Goal: Task Accomplishment & Management: Use online tool/utility

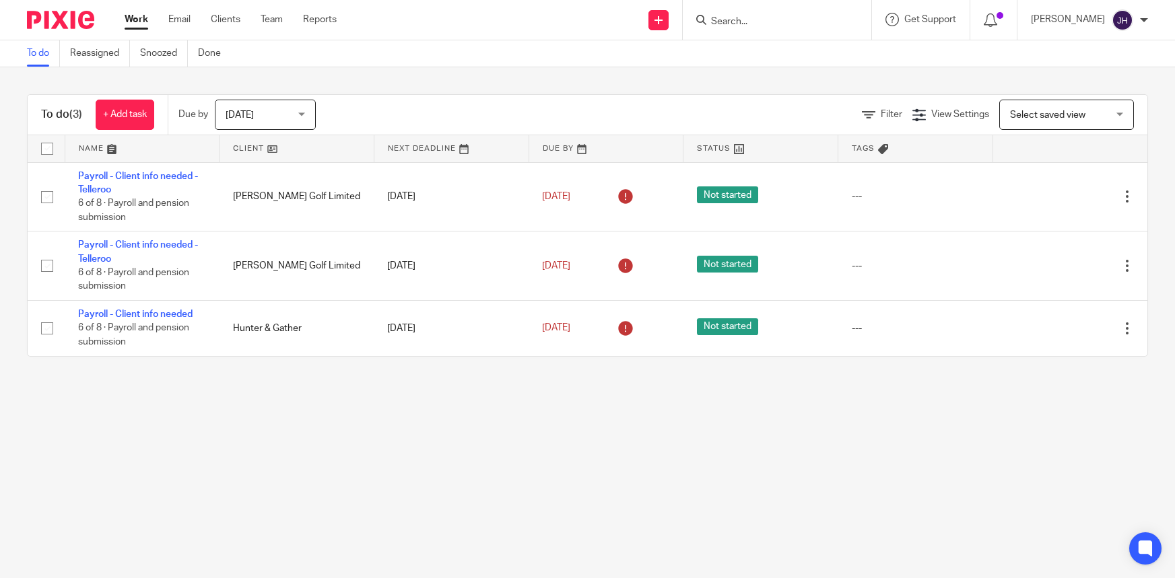
click at [766, 19] on input "Search" at bounding box center [770, 22] width 121 height 12
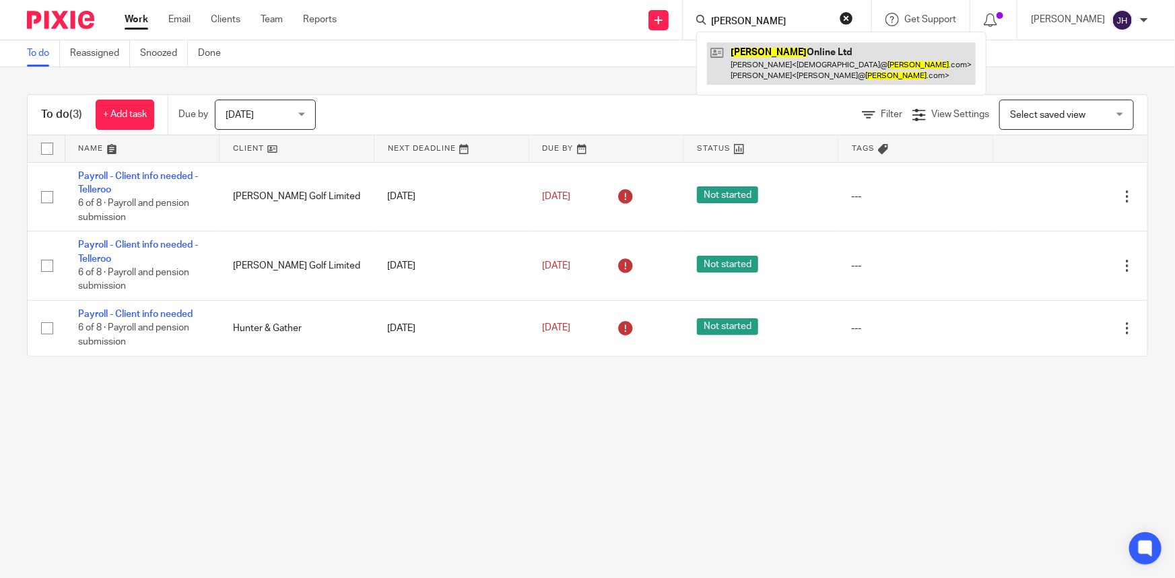
type input "medino"
click at [810, 45] on link at bounding box center [841, 63] width 269 height 42
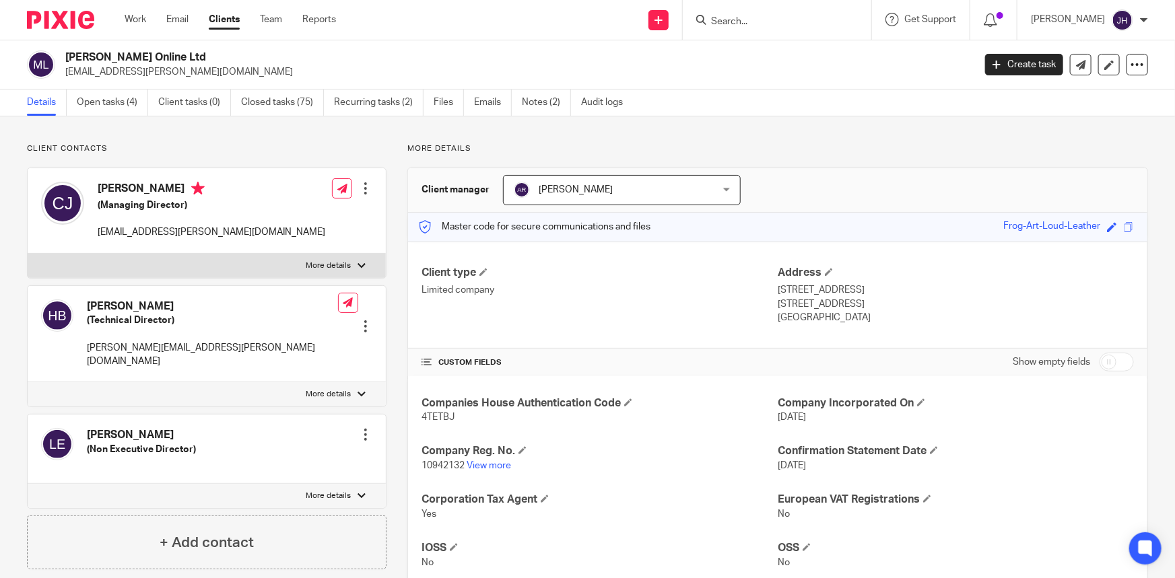
click at [791, 16] on input "Search" at bounding box center [770, 22] width 121 height 12
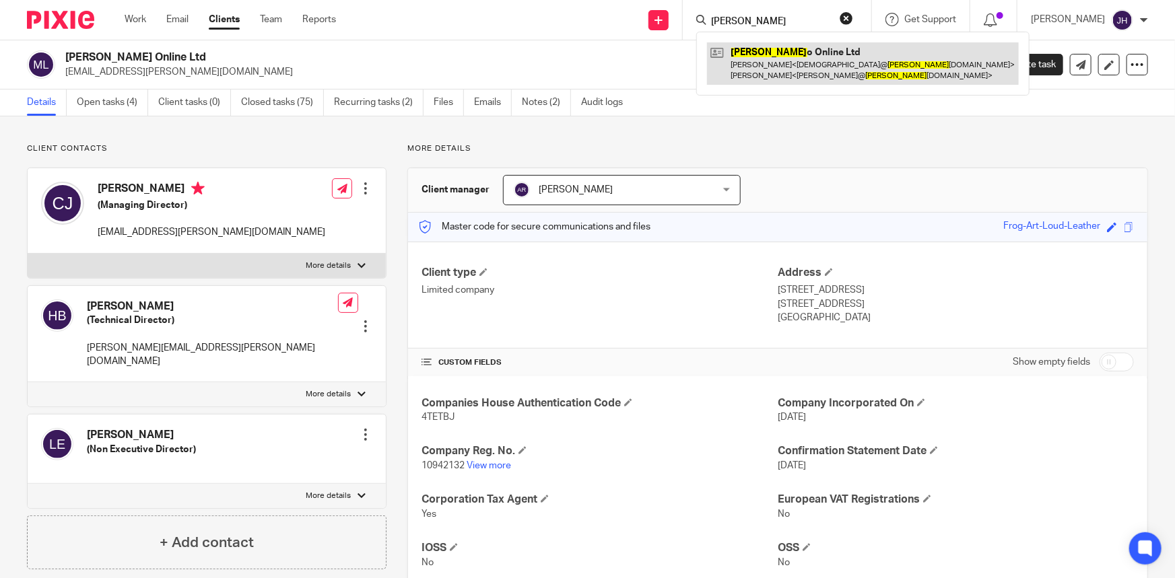
type input "[PERSON_NAME]"
click at [791, 47] on link at bounding box center [863, 63] width 312 height 42
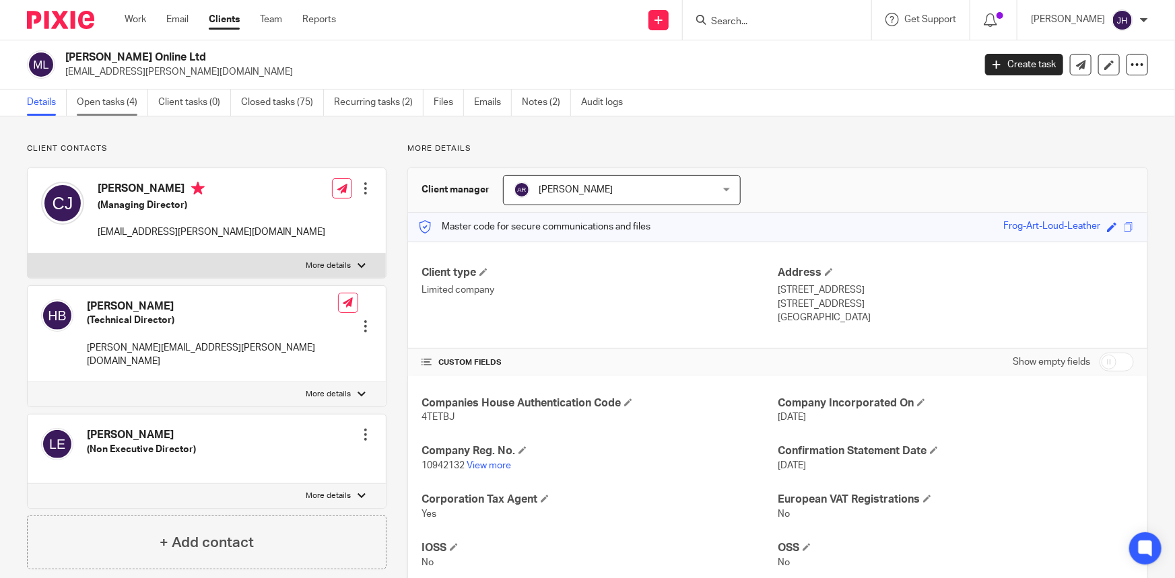
click at [135, 104] on link "Open tasks (4)" at bounding box center [112, 103] width 71 height 26
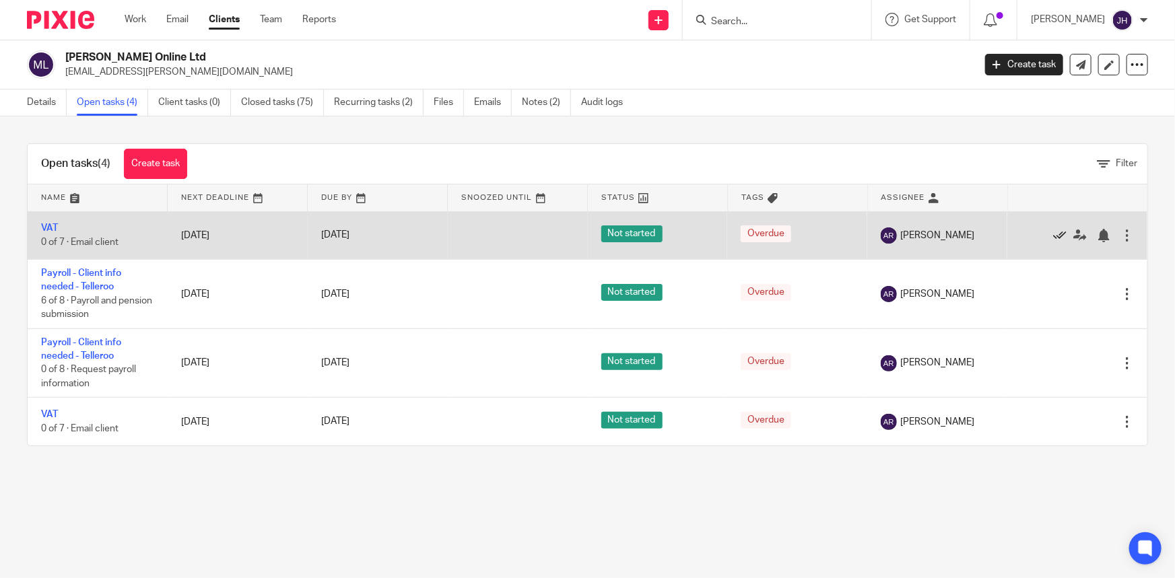
click at [1053, 236] on icon at bounding box center [1059, 235] width 13 height 13
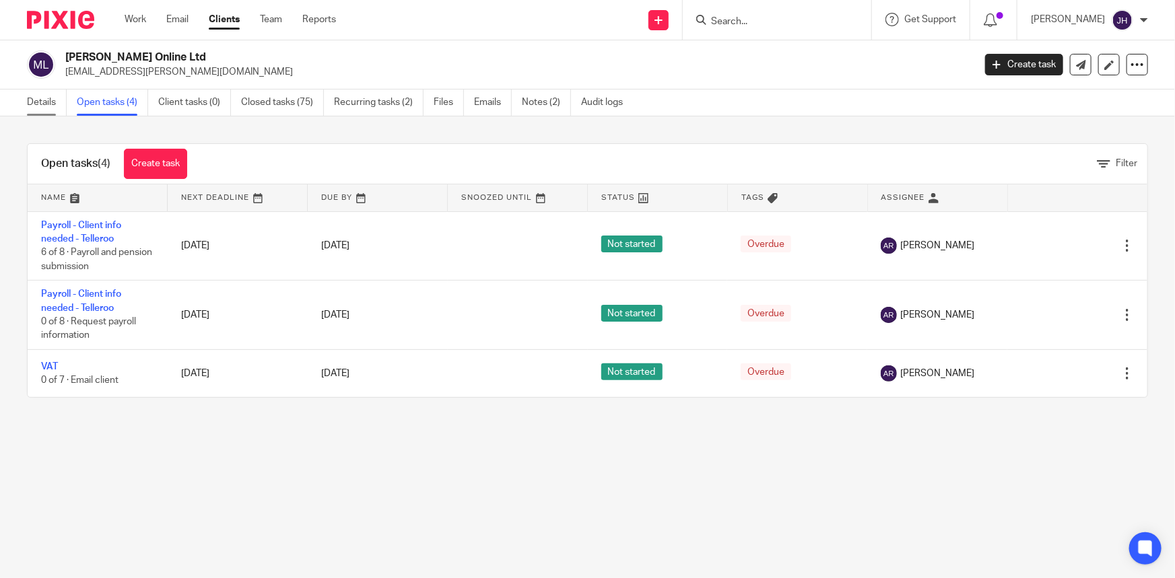
click at [48, 92] on link "Details" at bounding box center [47, 103] width 40 height 26
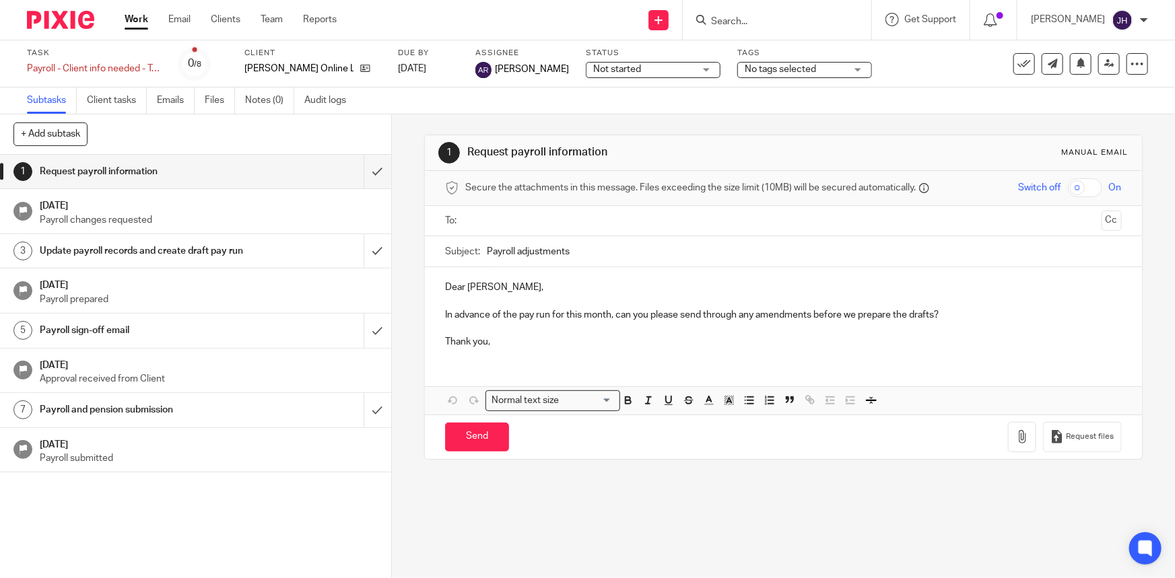
click at [574, 257] on input "Payroll adjustments" at bounding box center [804, 251] width 634 height 30
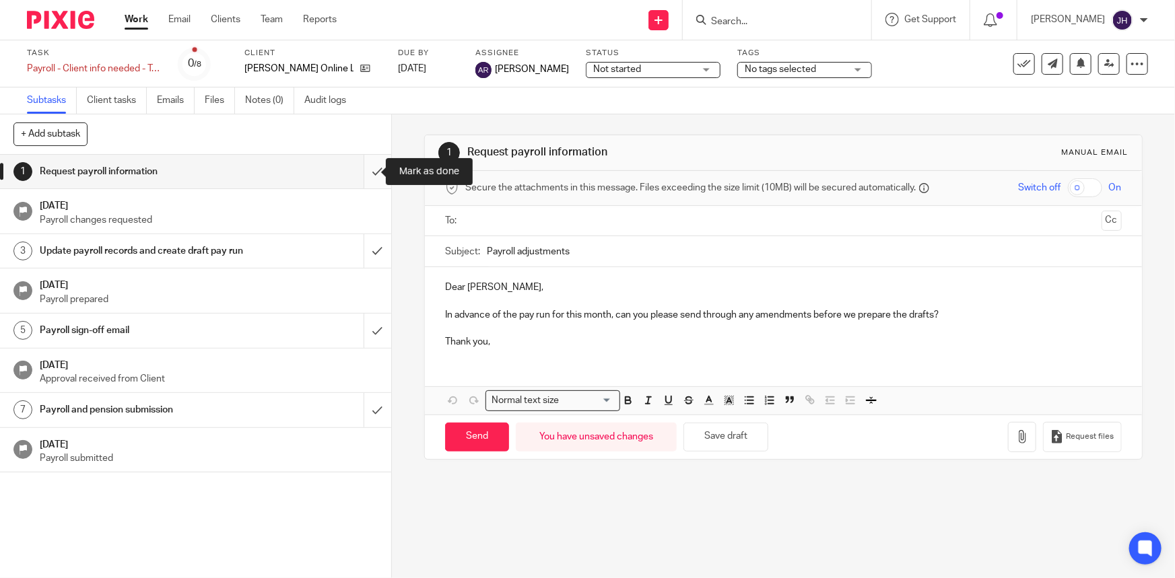
type input "Payroll adjustments"
click at [365, 175] on input "submit" at bounding box center [195, 172] width 391 height 34
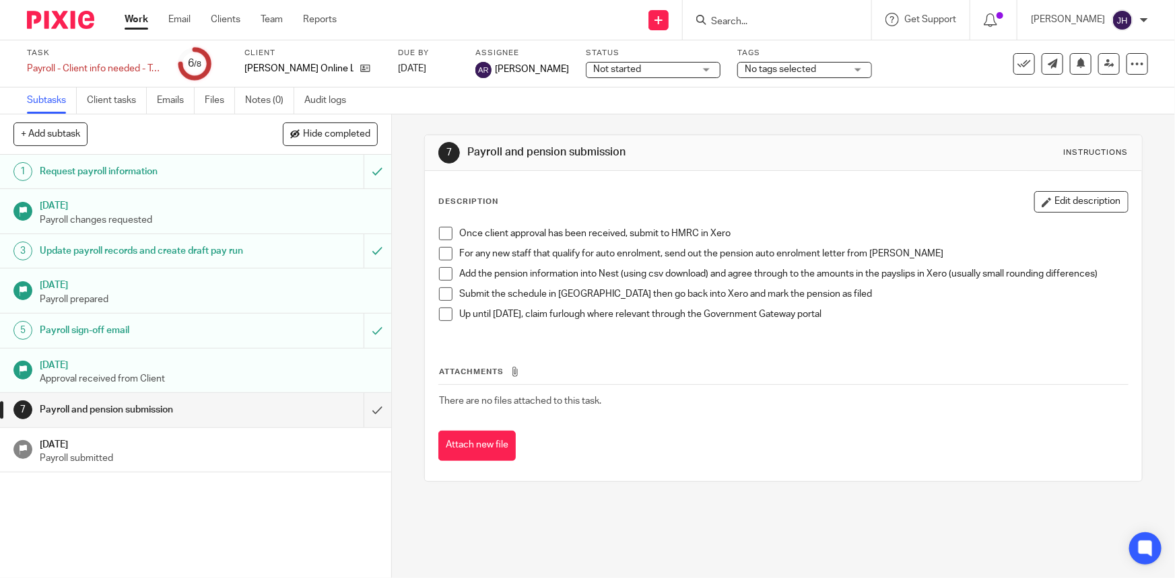
click at [257, 341] on div "Payroll sign-off email" at bounding box center [195, 331] width 310 height 20
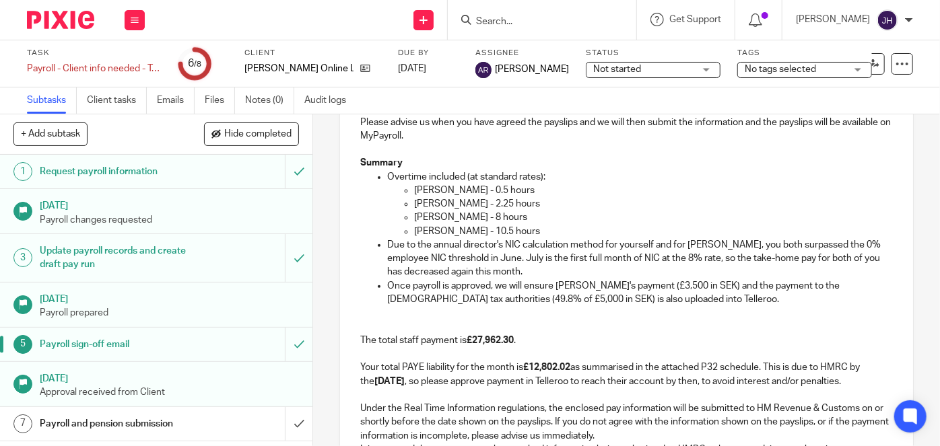
scroll to position [244, 0]
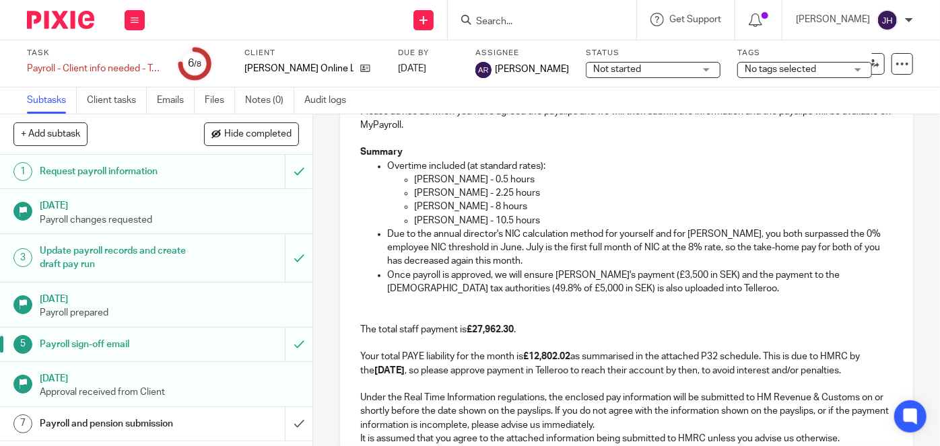
click at [442, 178] on p "[PERSON_NAME] - 0.5 hours" at bounding box center [653, 179] width 479 height 13
drag, startPoint x: 442, startPoint y: 178, endPoint x: 427, endPoint y: 178, distance: 15.5
click at [427, 178] on p "[PERSON_NAME] - 0.5 hours" at bounding box center [653, 179] width 479 height 13
copy p "Leslie Cleaver"
click at [474, 194] on p "Kristina Tkachenko - 2.25 hours" at bounding box center [653, 193] width 479 height 13
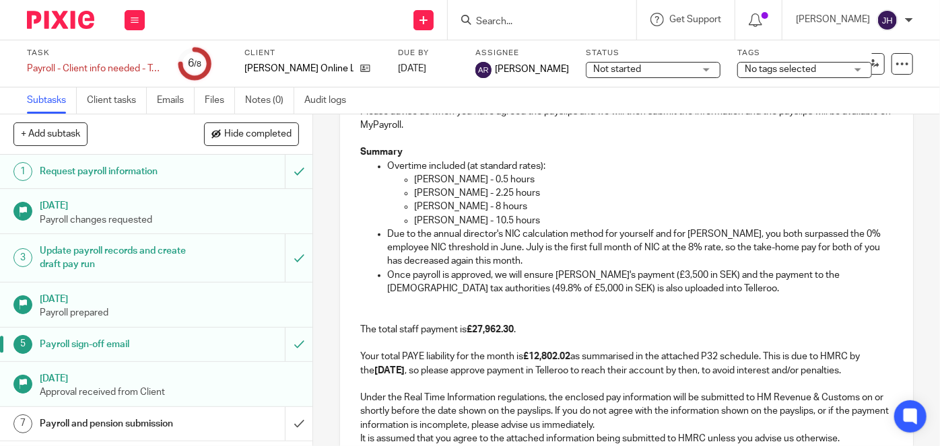
click at [432, 205] on p "Mariya Churchill - 8 hours" at bounding box center [653, 206] width 479 height 13
drag, startPoint x: 432, startPoint y: 205, endPoint x: 450, endPoint y: 207, distance: 17.7
click at [450, 207] on p "Mariya Churchill - 8 hours" at bounding box center [653, 206] width 479 height 13
copy p "Mariya Churchill"
click at [430, 217] on p "Pheobe Cleaver - 10.5 hours" at bounding box center [653, 220] width 479 height 13
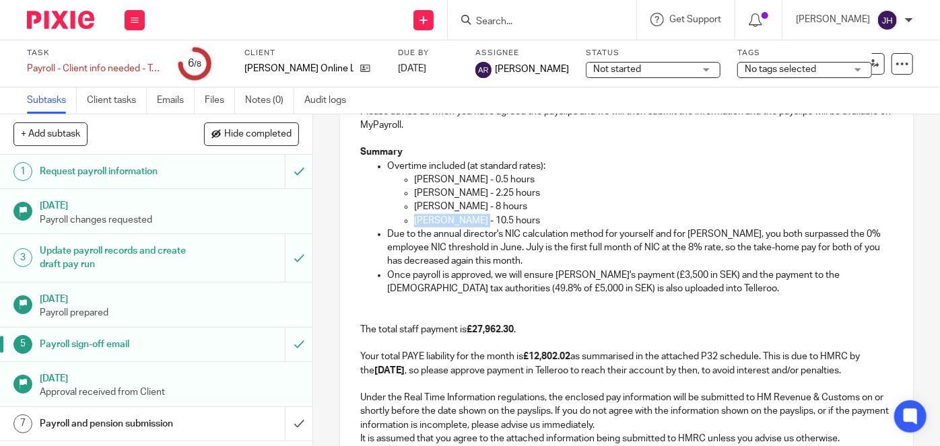
drag, startPoint x: 430, startPoint y: 217, endPoint x: 741, endPoint y: 224, distance: 311.8
click at [447, 220] on p "Pheobe Cleaver - 10.5 hours" at bounding box center [653, 220] width 479 height 13
copy p "Pheobe Cleaver"
click at [542, 279] on p "Once payroll is approved, we will ensure Viktor's payment (£3,500 in SEK) and t…" at bounding box center [640, 283] width 506 height 28
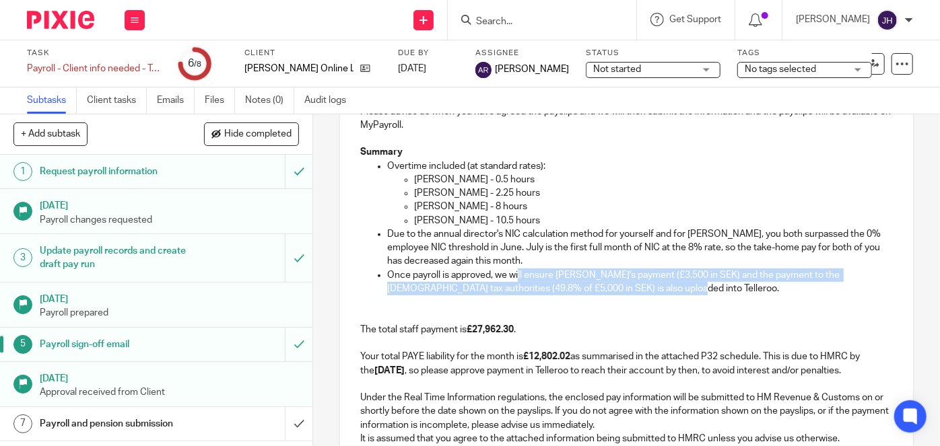
drag, startPoint x: 516, startPoint y: 279, endPoint x: 728, endPoint y: 284, distance: 212.2
click at [728, 284] on p "Once payroll is approved, we will ensure Viktor's payment (£3,500 in SEK) and t…" at bounding box center [640, 283] width 506 height 28
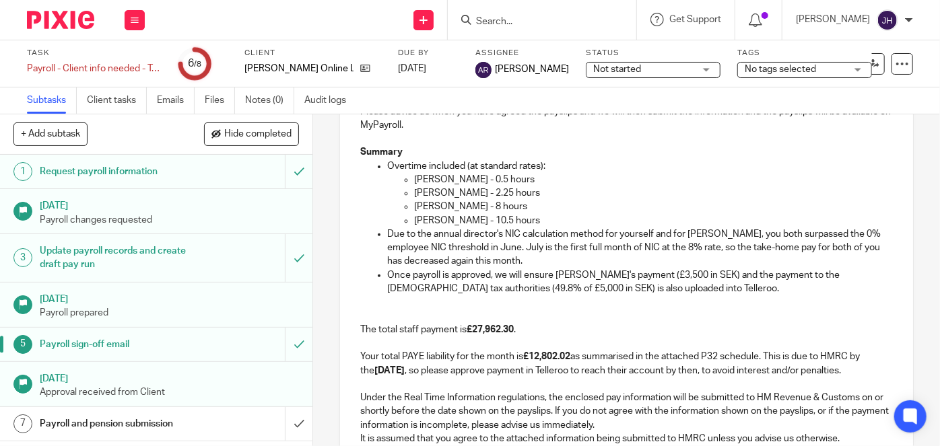
click at [722, 300] on p at bounding box center [626, 302] width 533 height 13
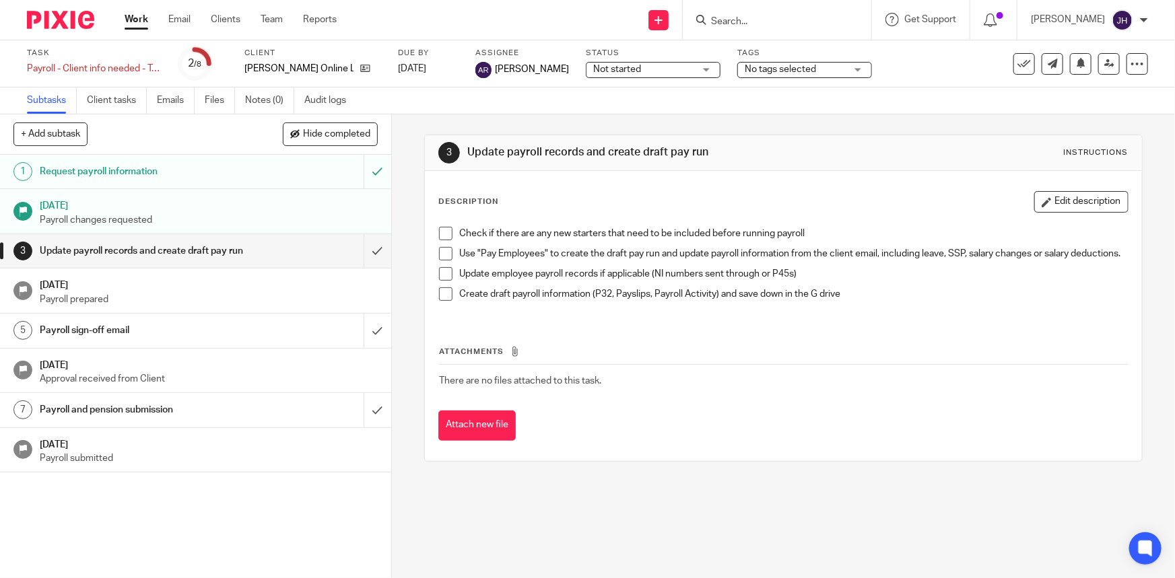
click at [114, 292] on h1 "[DATE]" at bounding box center [209, 283] width 338 height 17
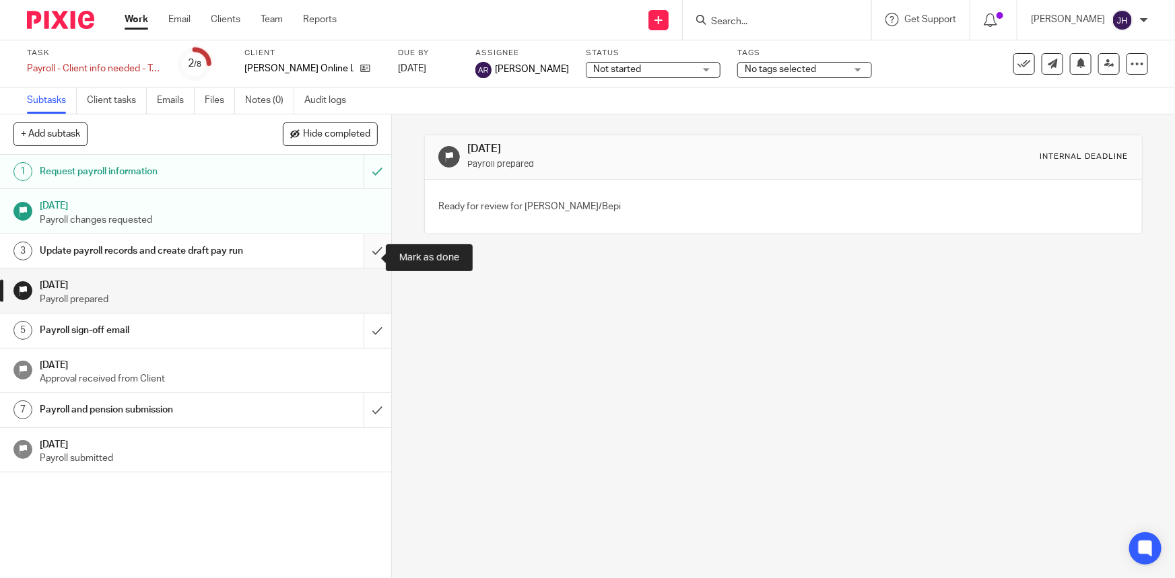
click at [368, 252] on input "submit" at bounding box center [195, 251] width 391 height 34
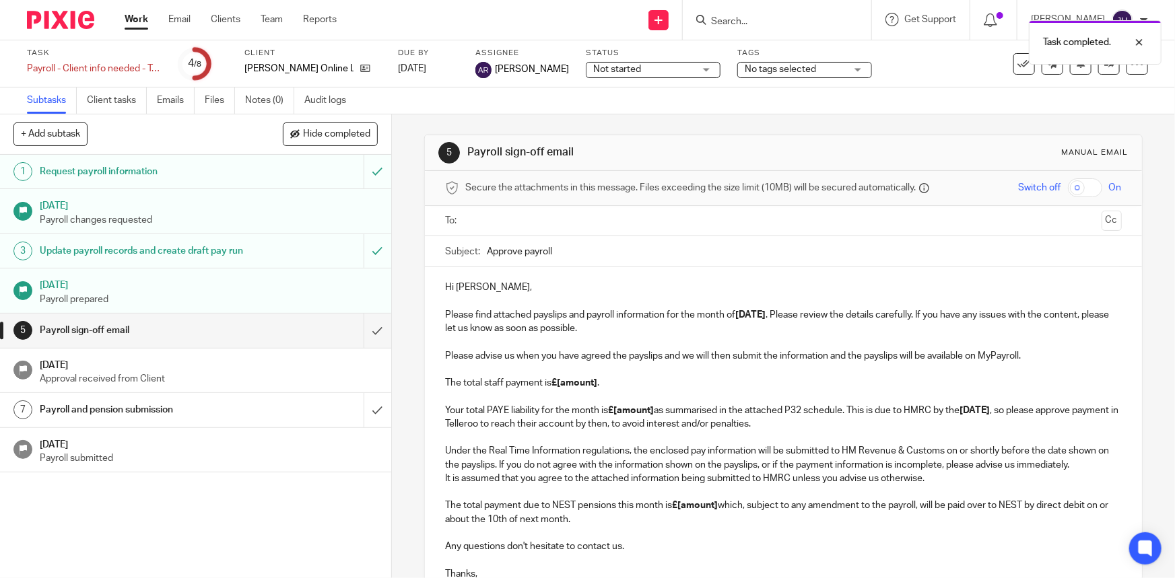
click at [601, 251] on input "Approve payroll" at bounding box center [804, 251] width 634 height 30
type input "Approve payroll - [DATE]"
click at [769, 377] on p "Please advise us when you have agreed the payslips and we will then submit the …" at bounding box center [783, 390] width 676 height 82
click at [808, 331] on p "Hi [PERSON_NAME], Please find attached payslips and payroll information for the…" at bounding box center [783, 308] width 676 height 55
click at [628, 246] on input "Approve payroll - August 2025" at bounding box center [804, 251] width 634 height 30
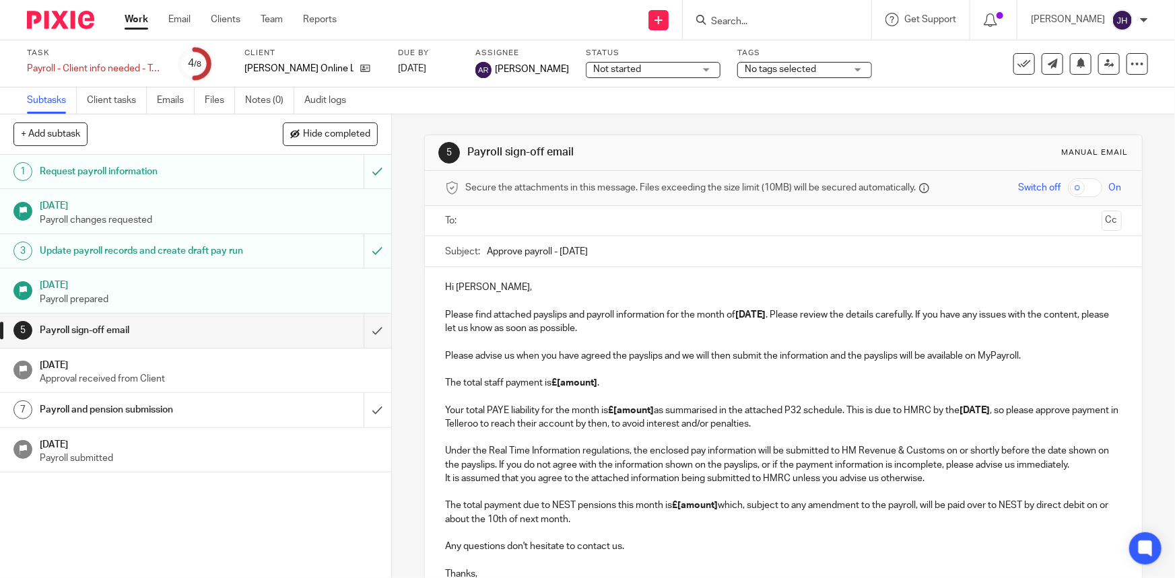
click at [712, 311] on p "Hi Christian, Please find attached payslips and payroll information for the mon…" at bounding box center [783, 308] width 676 height 55
click at [642, 360] on p "Please advise us when you have agreed the payslips and we will then submit the …" at bounding box center [783, 390] width 676 height 82
click at [532, 372] on p "Please advise us when you have agreed the payslips and we will then submit the …" at bounding box center [783, 390] width 676 height 82
click at [583, 378] on strong "£[amount]" at bounding box center [574, 382] width 46 height 9
click at [581, 378] on strong "£[amount]" at bounding box center [574, 382] width 46 height 9
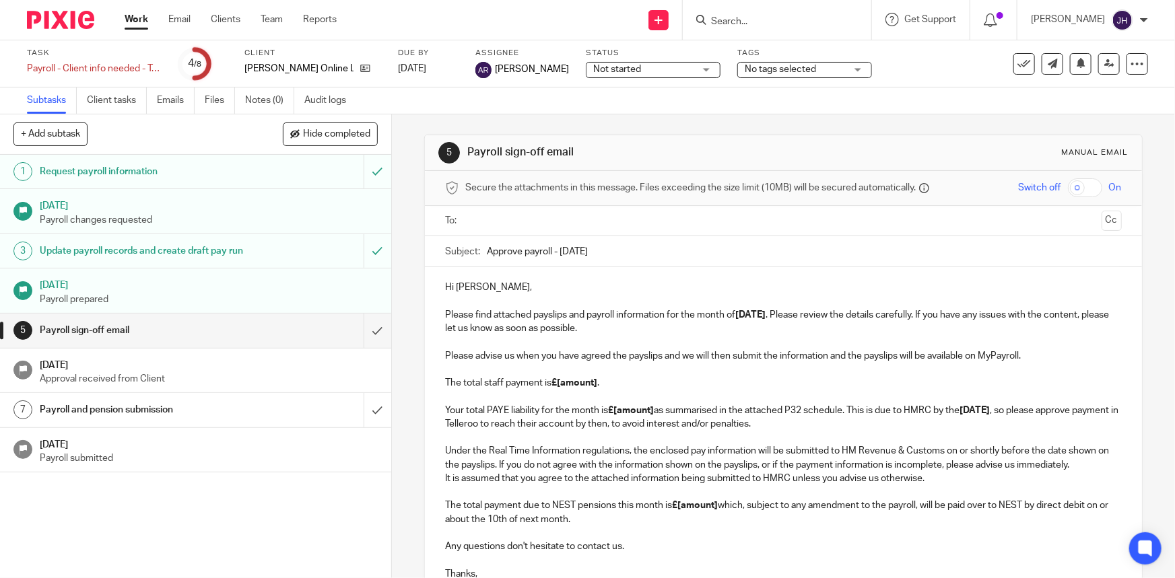
click at [725, 368] on p "Please advise us when you have agreed the payslips and we will then submit the …" at bounding box center [783, 390] width 676 height 82
drag, startPoint x: 970, startPoint y: 357, endPoint x: 1003, endPoint y: 356, distance: 33.7
click at [974, 357] on p "Please advise us when you have agreed the payslips and we will then submit the …" at bounding box center [783, 390] width 676 height 82
click at [1065, 351] on p "Please advise us when you have agreed the payslips and we will then submit the …" at bounding box center [783, 390] width 676 height 82
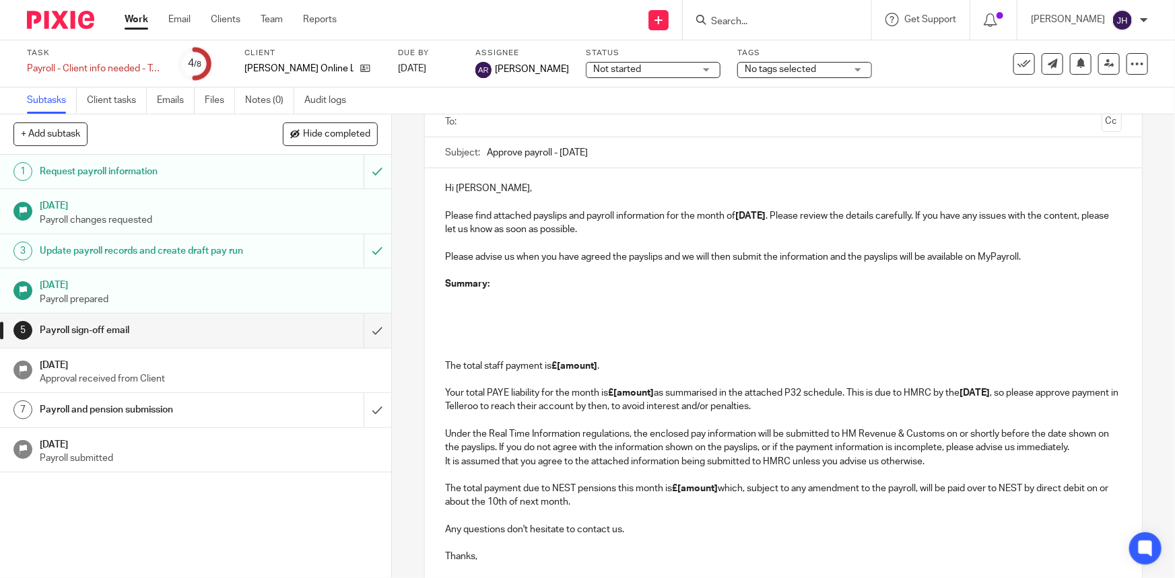
scroll to position [122, 0]
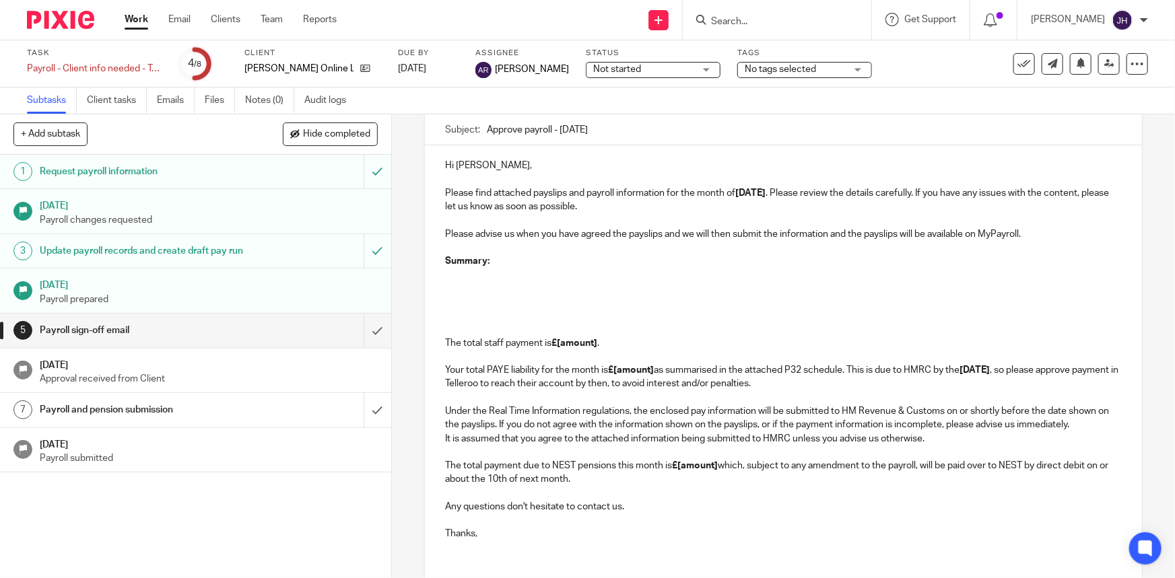
click at [594, 243] on p at bounding box center [783, 247] width 676 height 13
click at [568, 276] on p at bounding box center [783, 274] width 676 height 13
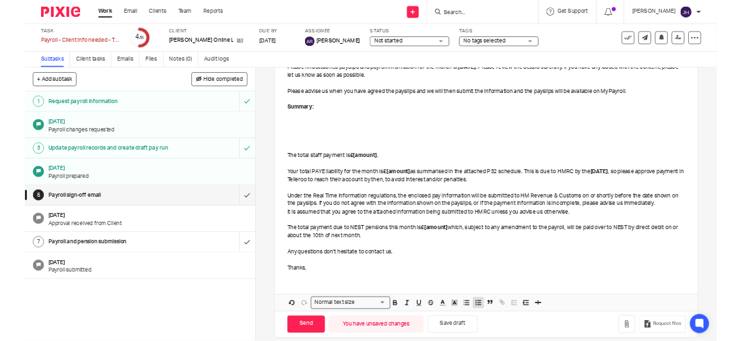
scroll to position [215, 0]
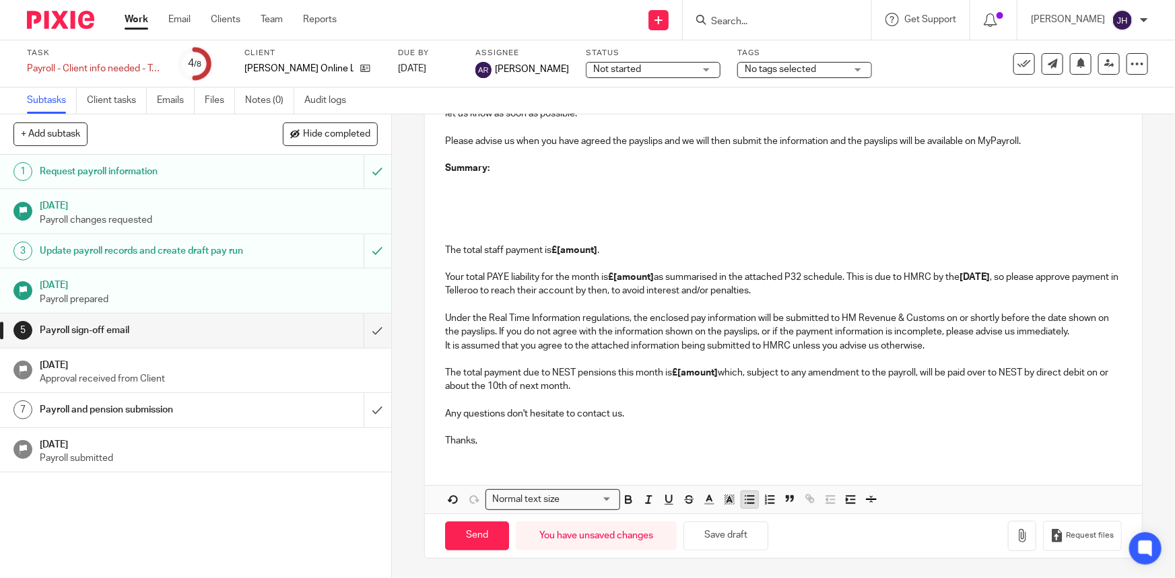
click at [751, 498] on icon "button" at bounding box center [749, 500] width 12 height 12
click at [582, 195] on p at bounding box center [783, 195] width 676 height 13
click at [566, 184] on p at bounding box center [796, 181] width 649 height 13
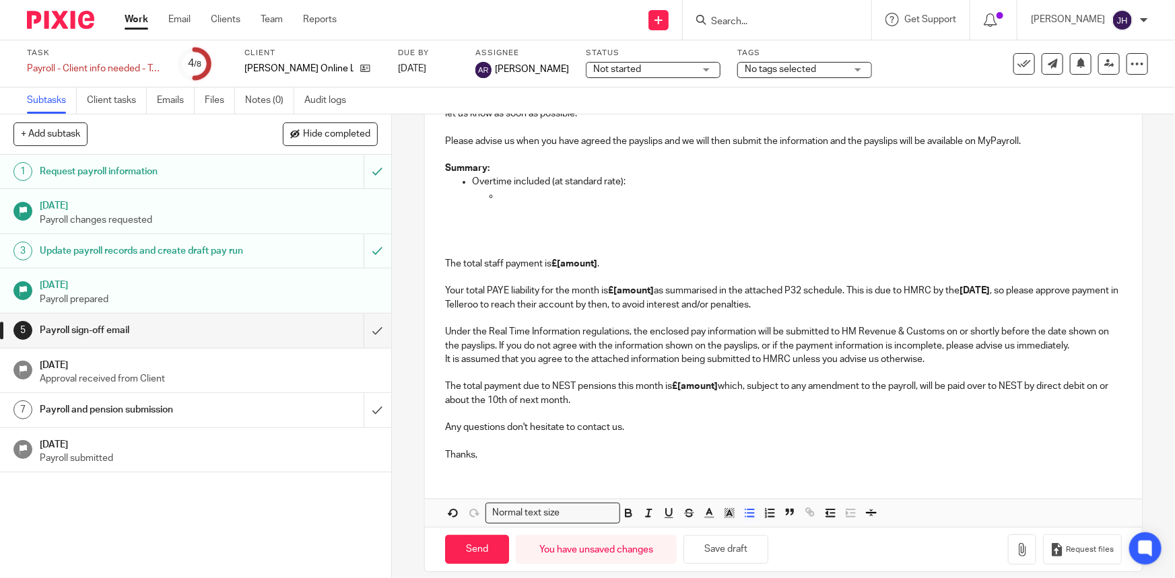
click at [517, 203] on p at bounding box center [783, 209] width 676 height 13
click at [518, 198] on p at bounding box center [810, 195] width 622 height 13
click at [605, 216] on p at bounding box center [783, 222] width 676 height 13
click at [584, 203] on p at bounding box center [783, 209] width 676 height 13
click at [576, 192] on p "Leslie 3 hours" at bounding box center [810, 195] width 622 height 13
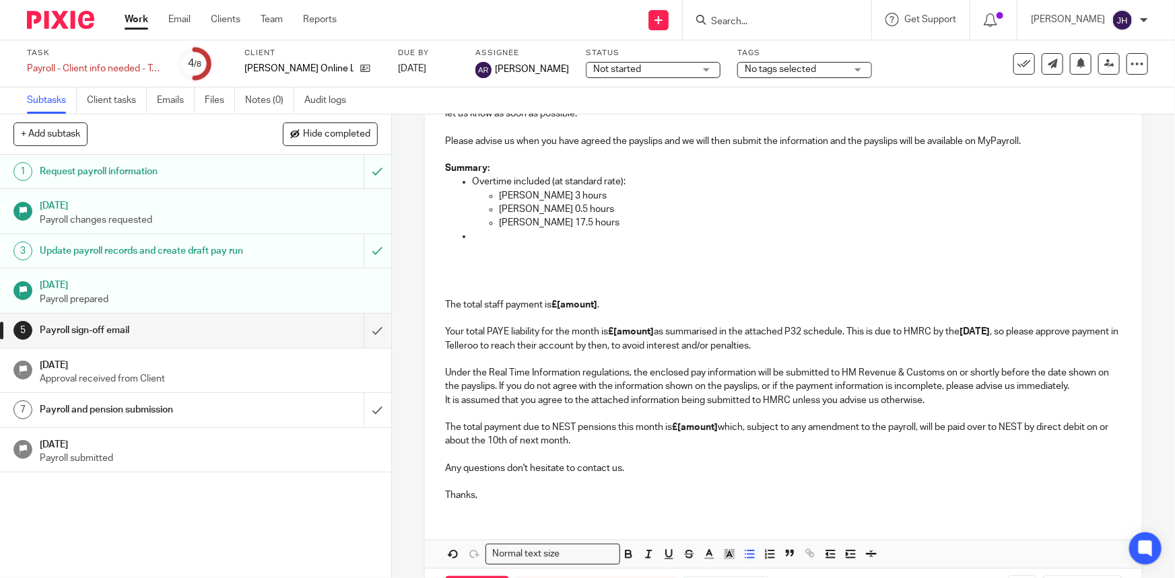
drag, startPoint x: 551, startPoint y: 241, endPoint x: 533, endPoint y: 239, distance: 19.0
click at [551, 241] on p at bounding box center [796, 236] width 649 height 13
click at [615, 248] on p at bounding box center [783, 250] width 676 height 13
click at [488, 237] on p "Kristina has two days of unpaid sick leave" at bounding box center [796, 236] width 649 height 13
drag, startPoint x: 488, startPoint y: 237, endPoint x: 644, endPoint y: 236, distance: 156.2
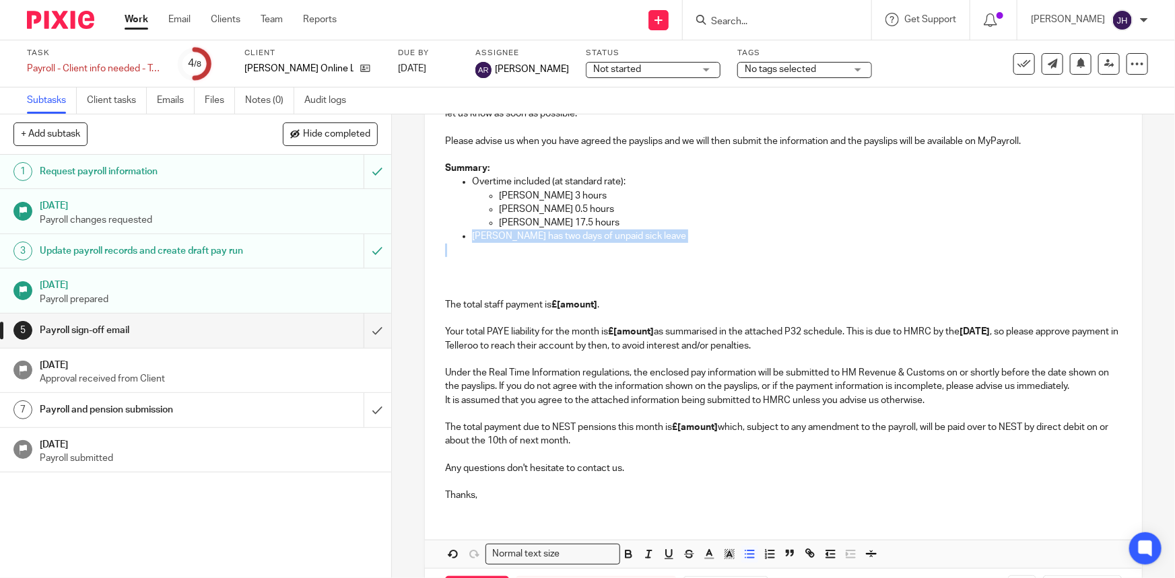
click at [644, 236] on p "Kristina has two days of unpaid sick leave" at bounding box center [796, 236] width 649 height 13
click at [508, 198] on p "Leslie 3 hours" at bounding box center [810, 195] width 622 height 13
click at [499, 211] on p "Mariya 0.5 hours" at bounding box center [810, 209] width 622 height 13
click at [508, 205] on p "Mariya 0.5 hours" at bounding box center [810, 209] width 622 height 13
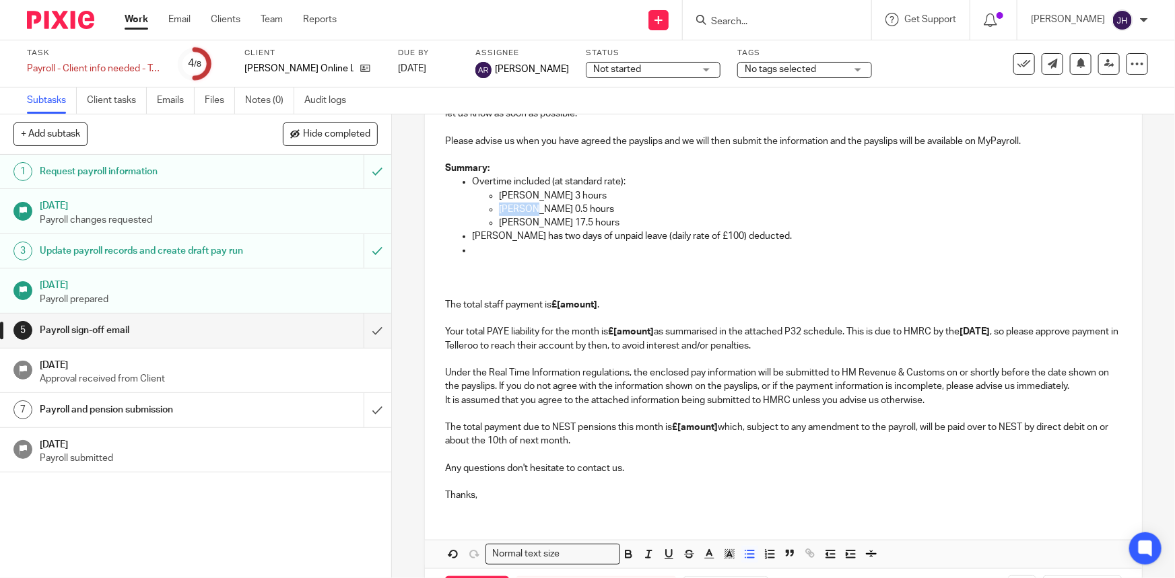
click at [508, 205] on p "Mariya 0.5 hours" at bounding box center [810, 209] width 622 height 13
click at [533, 229] on p "Phoebe 17.5 hours" at bounding box center [810, 222] width 622 height 13
click at [519, 220] on p "Phoebe 17.5 hours" at bounding box center [810, 222] width 622 height 13
click at [617, 226] on p "Pheobe Cleaver 17.5 hours" at bounding box center [810, 222] width 622 height 13
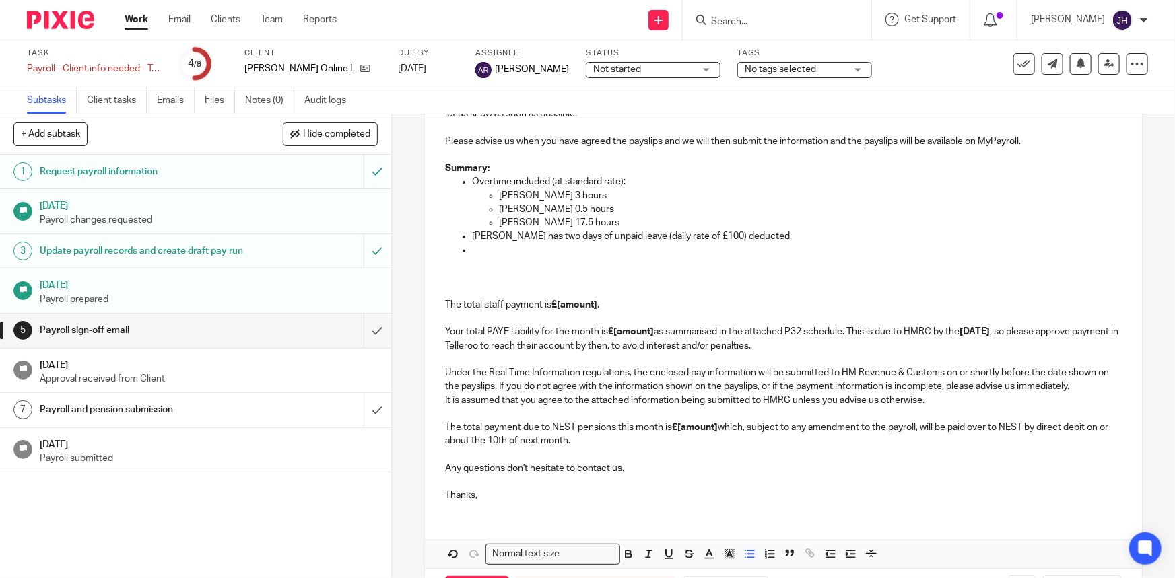
click at [592, 215] on p "Mariya Churchill 0.5 hours" at bounding box center [810, 209] width 622 height 13
click at [517, 230] on p "Kristina has two days of unpaid leave (daily rate of £100) deducted." at bounding box center [796, 236] width 649 height 13
drag, startPoint x: 477, startPoint y: 238, endPoint x: 833, endPoint y: 244, distance: 355.6
click at [833, 242] on ul "Overtime included (at standard rate): Leslie Cleaver 3 hours Mariya Churchill 0…" at bounding box center [783, 216] width 676 height 82
click at [756, 259] on p at bounding box center [783, 263] width 676 height 13
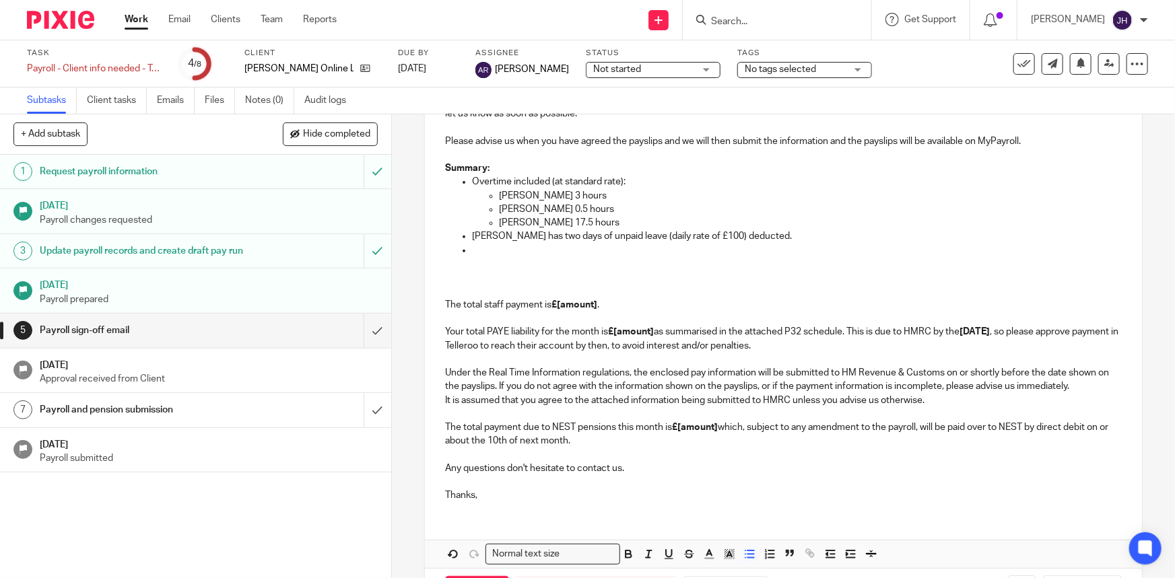
click at [529, 242] on p "Kristina has two days of unpaid leave (daily rate of £100) deducted." at bounding box center [796, 236] width 649 height 13
click at [509, 247] on p at bounding box center [796, 250] width 649 height 13
click at [551, 252] on p at bounding box center [796, 250] width 649 height 13
click at [657, 273] on p "The total staff payment is £[amount] . Your total PAYE liability for the month …" at bounding box center [783, 312] width 676 height 82
click at [590, 255] on p at bounding box center [796, 250] width 649 height 13
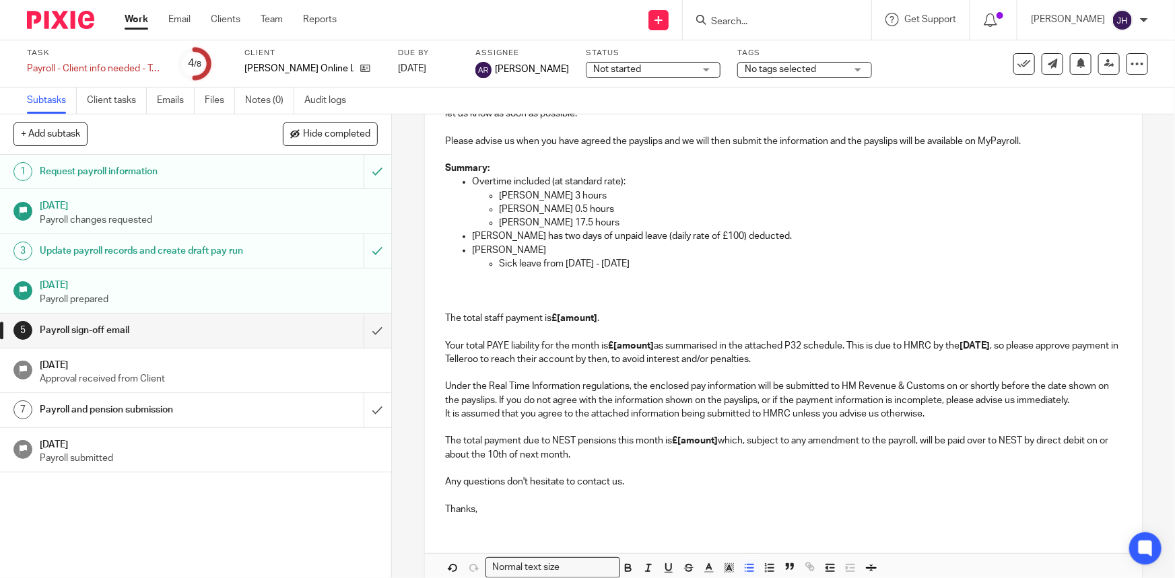
click at [508, 262] on p "Sick leave from 15th Aug - 15th September" at bounding box center [810, 263] width 622 height 13
drag, startPoint x: 508, startPoint y: 262, endPoint x: 525, endPoint y: 268, distance: 17.9
click at [520, 263] on p "Sick leave from 15th Aug - 15th September" at bounding box center [810, 263] width 622 height 13
click at [502, 259] on p at bounding box center [810, 263] width 622 height 13
click at [632, 262] on p "22 days of unpaid sick leave" at bounding box center [810, 263] width 622 height 13
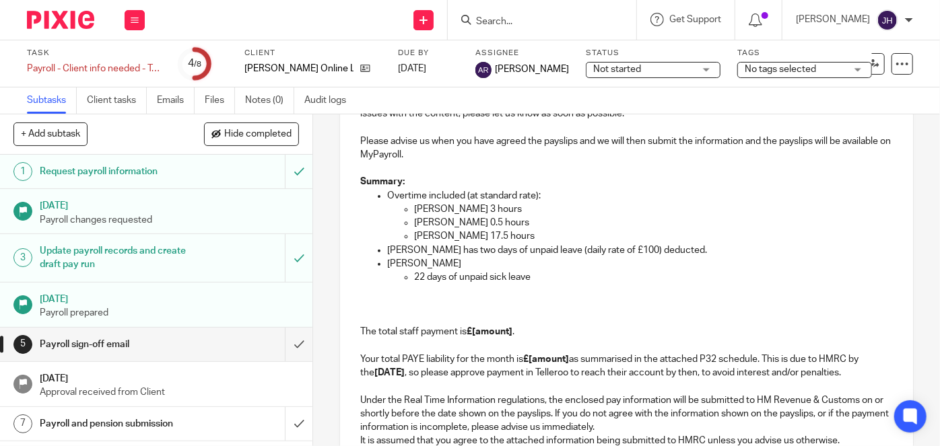
click at [426, 277] on p "22 days of unpaid sick leave" at bounding box center [653, 277] width 479 height 13
click at [416, 277] on p "22 days of unpaid sick leave" at bounding box center [653, 277] width 479 height 13
drag, startPoint x: 416, startPoint y: 277, endPoint x: 548, endPoint y: 279, distance: 132.0
click at [548, 279] on p "22 days of unpaid sick leave" at bounding box center [653, 277] width 479 height 13
click at [549, 279] on p "22 days of unpaid sick leave" at bounding box center [653, 277] width 479 height 13
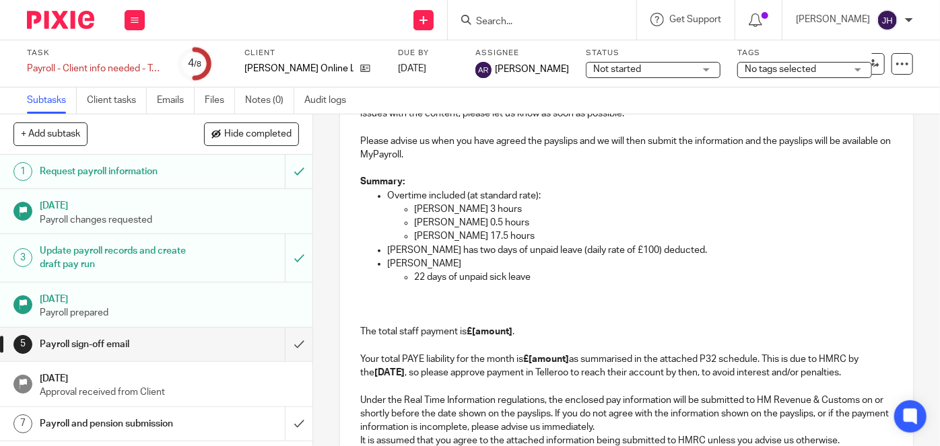
click at [442, 280] on p "22 days of unpaid sick leave" at bounding box center [653, 277] width 479 height 13
click at [414, 275] on p "22 days of unpaid sick leave" at bounding box center [653, 277] width 479 height 13
drag, startPoint x: 413, startPoint y: 275, endPoint x: 533, endPoint y: 272, distance: 119.9
click at [533, 272] on p "22 days of unpaid sick leave" at bounding box center [653, 277] width 479 height 13
click at [414, 290] on p "Unpaid sick leave (daily rate of £103.18)" at bounding box center [653, 290] width 479 height 13
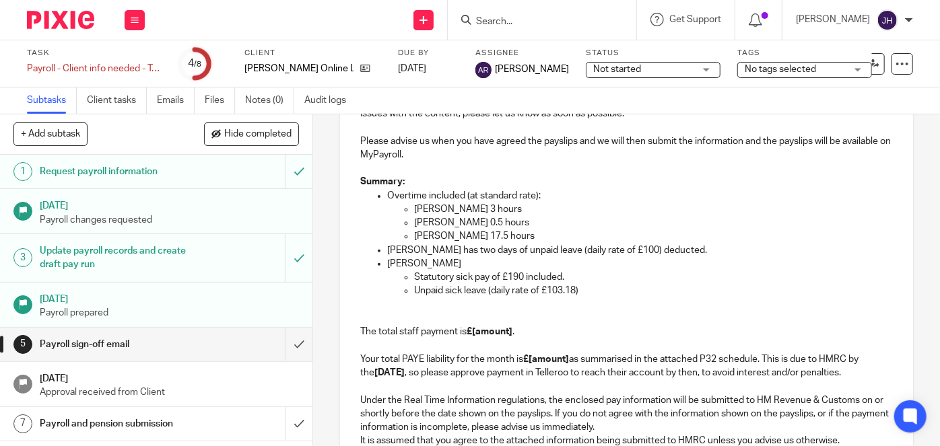
click at [417, 298] on p "The total staff payment is £[amount] . Your total PAYE liability for the month …" at bounding box center [626, 339] width 533 height 82
click at [409, 293] on ul "Statutory sick pay of £190 included. Unpaid sick leave (daily rate of £103.18)" at bounding box center [640, 285] width 506 height 28
click at [492, 290] on p "11 days of unpaid sick leave (daily rate of £103.18)" at bounding box center [653, 290] width 479 height 13
click at [530, 290] on p "11 days of unpaid sick leave (daily rate of £103.18)" at bounding box center [653, 290] width 479 height 13
click at [574, 294] on p "11 days of unpaid sick leave (daily rate of £103.18)" at bounding box center [653, 290] width 479 height 13
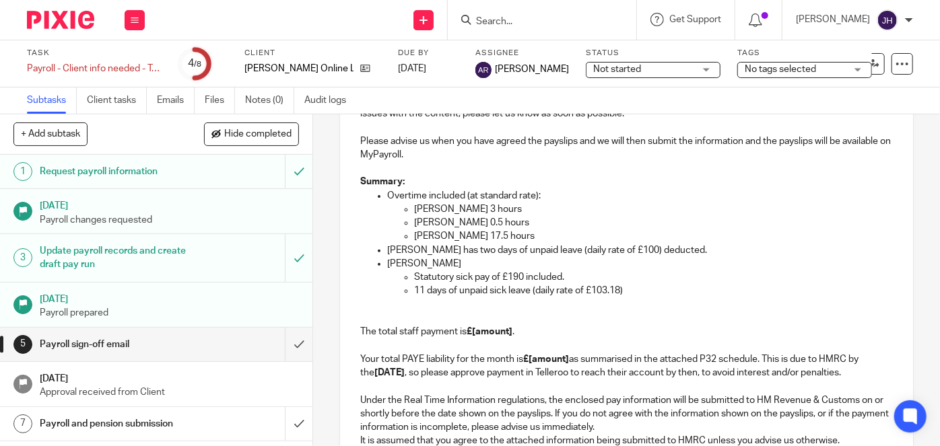
click at [637, 293] on p "11 days of unpaid sick leave (daily rate of £103.18)" at bounding box center [653, 290] width 479 height 13
click at [436, 280] on p "Statutory sick pay of £190 included." at bounding box center [653, 277] width 479 height 13
click at [613, 288] on p "11 days of unpaid sick leave (daily rate of £103.18) deducted." at bounding box center [653, 290] width 479 height 13
click at [605, 249] on p "Kristina has two days of unpaid leave (daily rate of £100) deducted." at bounding box center [640, 250] width 506 height 13
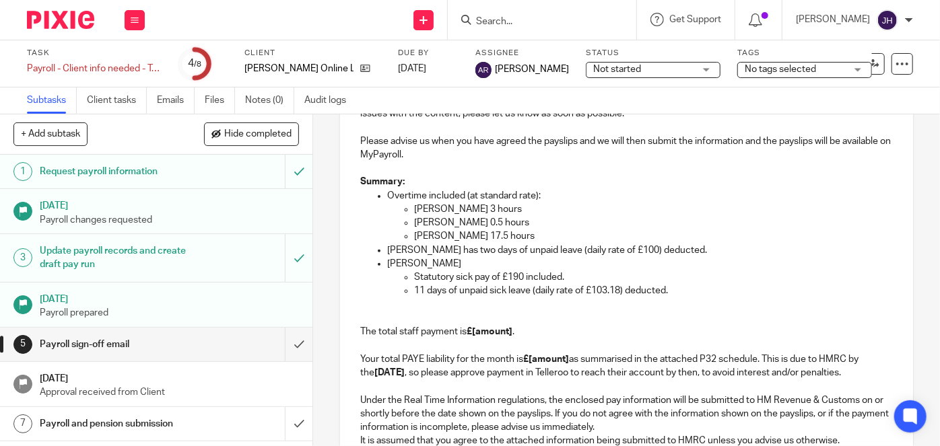
click at [611, 286] on p "11 days of unpaid sick leave (daily rate of £103.18) deducted." at bounding box center [653, 290] width 479 height 13
click at [611, 288] on p "11 days of unpaid sick leave (daily rate of £103.18) deducted." at bounding box center [653, 290] width 479 height 13
click at [614, 277] on p "Statutory sick pay of £190 included." at bounding box center [653, 277] width 479 height 13
click at [661, 294] on p "11 days of unpaid sick leave (daily rate of £103.18) deducted." at bounding box center [653, 290] width 479 height 13
click at [614, 252] on p "Kristina has two days of unpaid leave (daily rate of £100) deducted." at bounding box center [640, 250] width 506 height 13
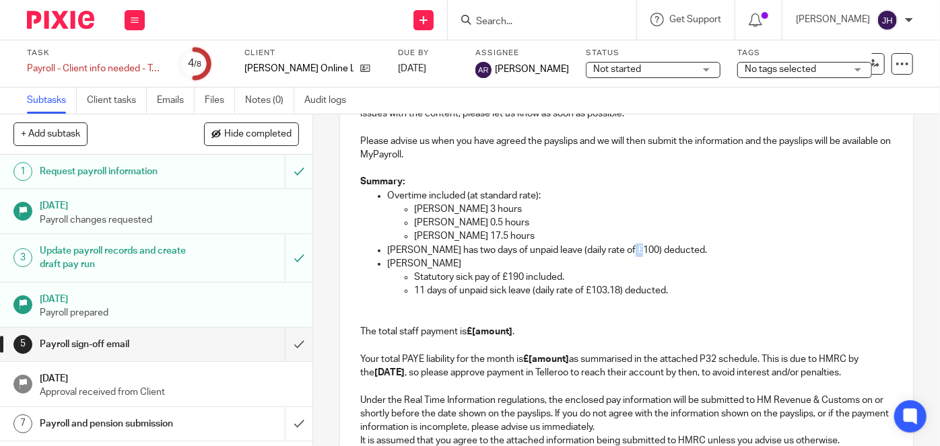
click at [614, 252] on p "Kristina has two days of unpaid leave (daily rate of £100) deducted." at bounding box center [640, 250] width 506 height 13
click at [607, 290] on p "11 days of unpaid sick leave (daily rate of £103.18) deducted." at bounding box center [653, 290] width 479 height 13
copy p "103.18"
click at [608, 248] on p "Kristina has two days of unpaid leave (daily rate of £100) deducted." at bounding box center [640, 250] width 506 height 13
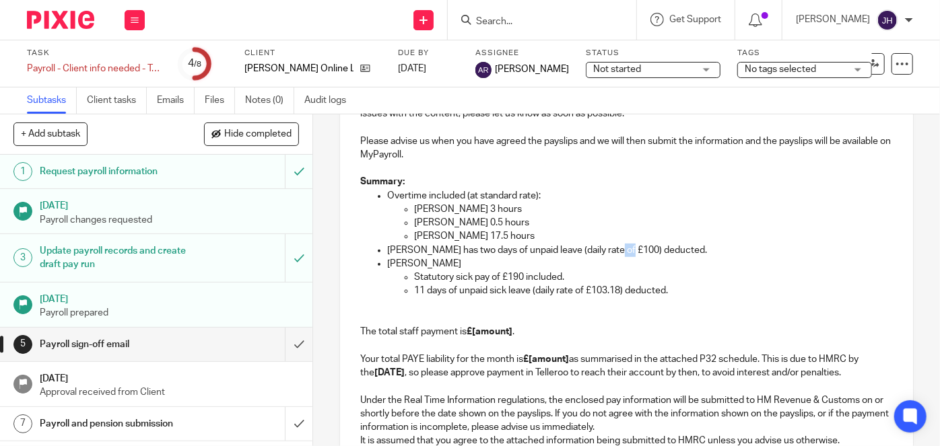
click at [608, 248] on p "Kristina has two days of unpaid leave (daily rate of £100) deducted." at bounding box center [640, 250] width 506 height 13
click at [677, 292] on p "11 days of unpaid sick leave (daily rate of £103.18) deducted." at bounding box center [653, 290] width 479 height 13
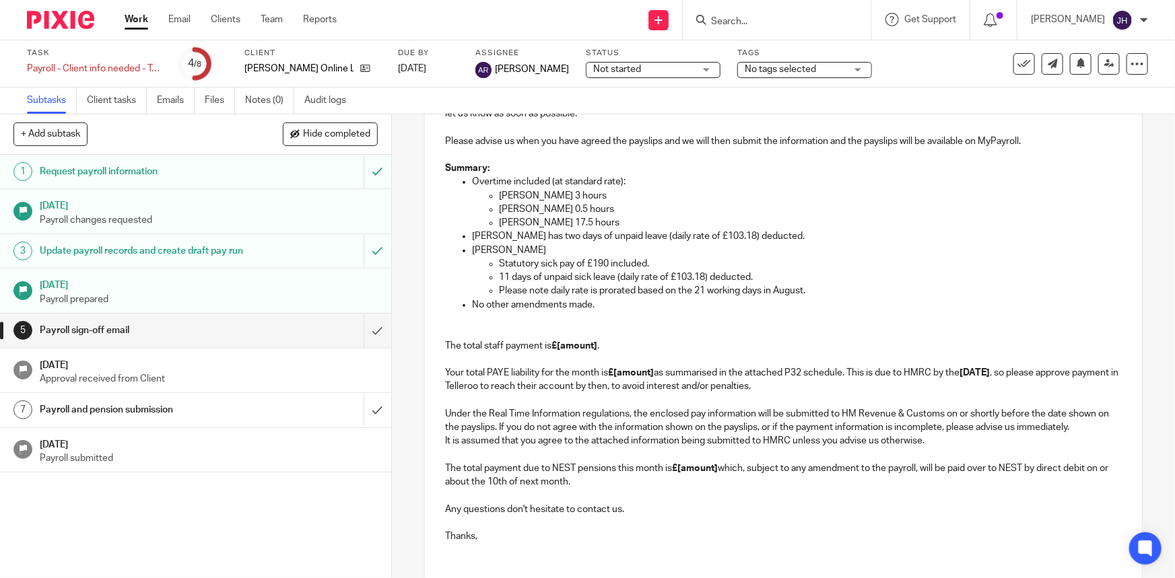
click at [607, 308] on p "No other amendments made." at bounding box center [796, 304] width 649 height 13
click at [698, 295] on p "Please note daily rate is prorated based on the 21 working days in August." at bounding box center [810, 290] width 622 height 13
click at [667, 295] on p "Please note daily rate is prorated based on the 21 working days in August." at bounding box center [810, 290] width 622 height 13
drag, startPoint x: 602, startPoint y: 295, endPoint x: 768, endPoint y: 291, distance: 165.7
click at [768, 291] on p "Please note daily rate is prorated based on the 21 working days in August." at bounding box center [810, 290] width 622 height 13
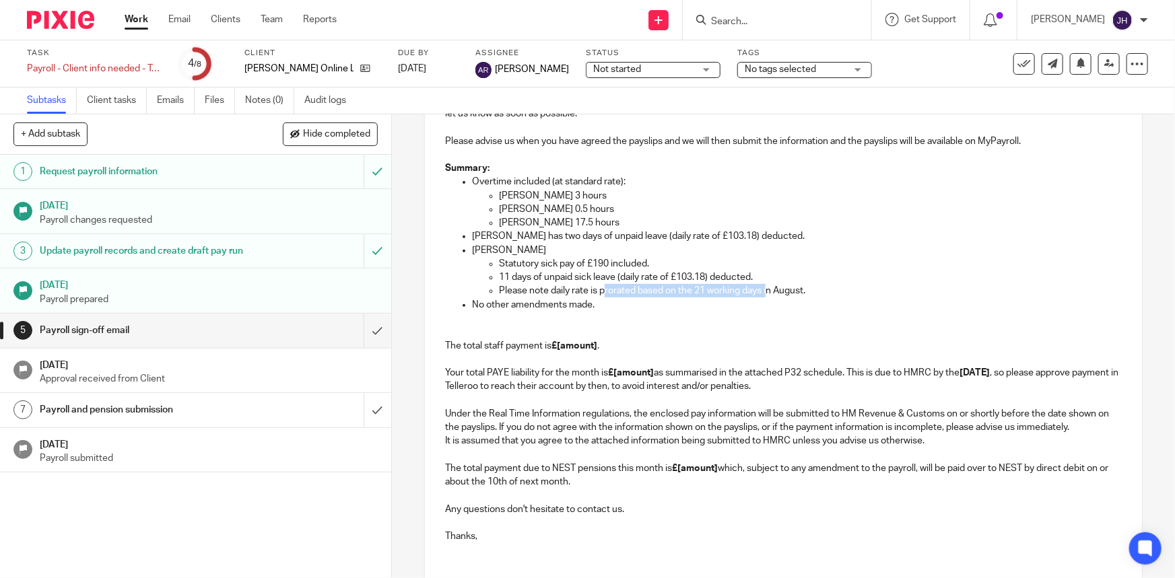
click at [641, 297] on p "Please note daily rate is prorated based on the 21 working days in August." at bounding box center [810, 290] width 622 height 13
drag, startPoint x: 533, startPoint y: 288, endPoint x: 729, endPoint y: 279, distance: 196.8
click at [729, 279] on ul "Statutory sick pay of £190 included. 11 days of unpaid sick leave (daily rate o…" at bounding box center [796, 277] width 649 height 41
click at [789, 284] on p "Please note daily rate is prorated based on the 21 working days in August." at bounding box center [810, 290] width 622 height 13
click at [830, 288] on p "Please note daily rate is prorated based on the 21 working days in August." at bounding box center [810, 290] width 622 height 13
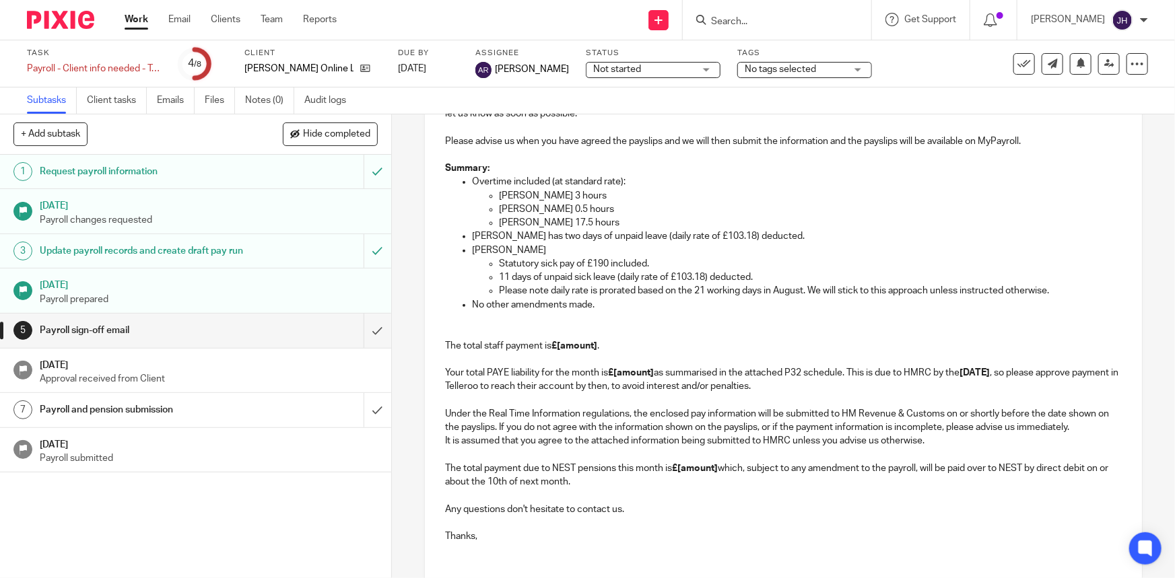
click at [818, 288] on p "Please note daily rate is prorated based on the 21 working days in August. We w…" at bounding box center [810, 290] width 622 height 13
click at [935, 292] on p "Please note daily rate is prorated based on the 21 working days in August. We w…" at bounding box center [810, 290] width 622 height 13
click at [622, 312] on p "No other amendments made." at bounding box center [796, 304] width 649 height 13
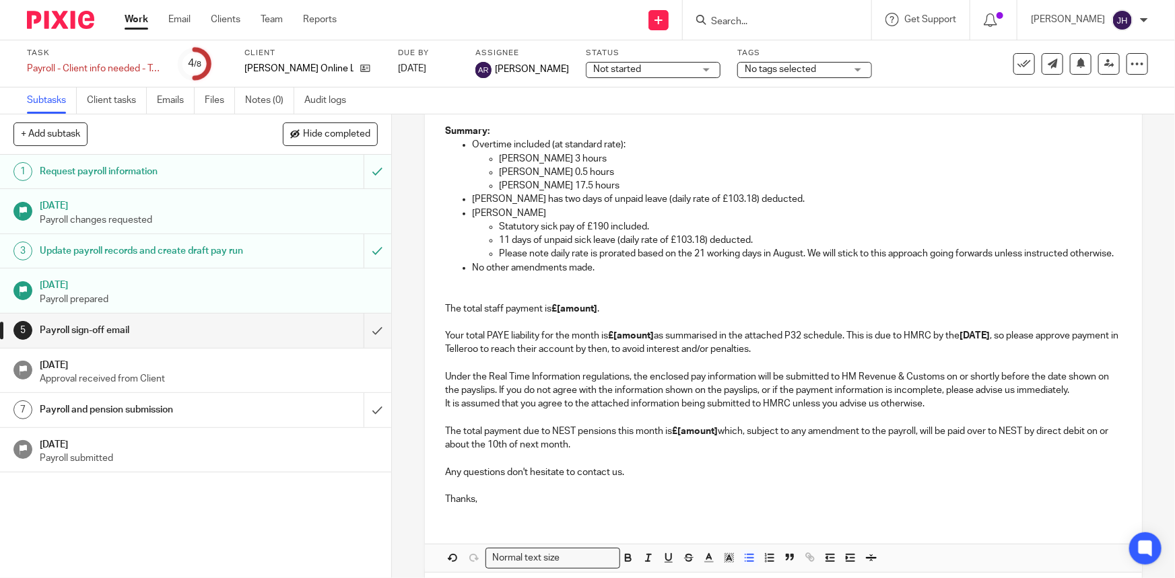
scroll to position [323, 0]
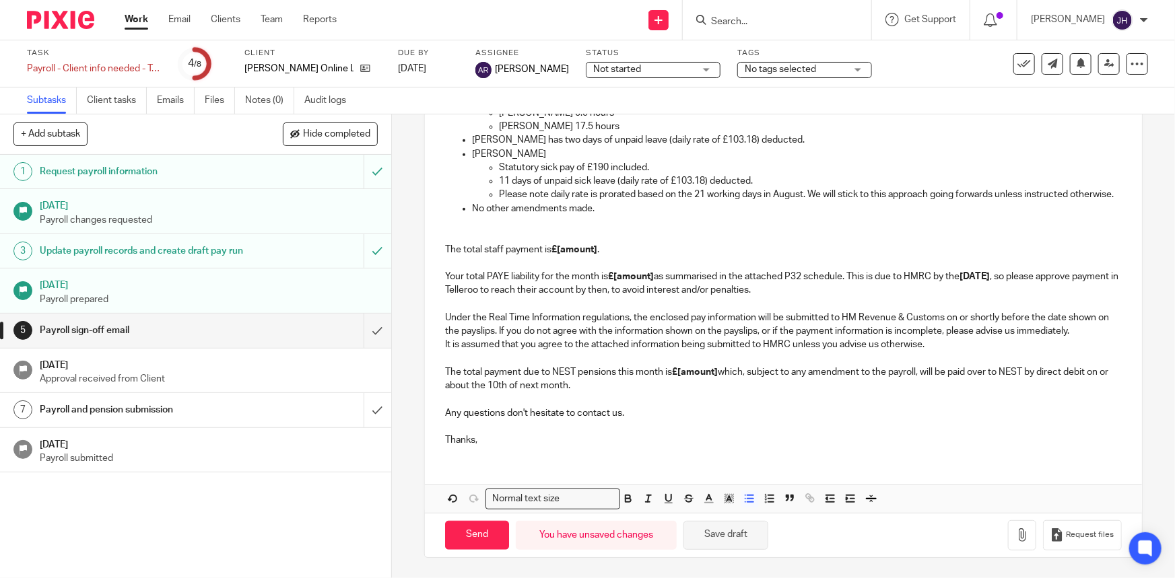
click at [718, 527] on button "Save draft" at bounding box center [725, 535] width 85 height 29
click at [611, 214] on p "No other amendments made." at bounding box center [796, 208] width 649 height 13
drag, startPoint x: 499, startPoint y: 214, endPoint x: 626, endPoint y: 214, distance: 126.6
click at [626, 214] on p "No other amendments made." at bounding box center [796, 208] width 649 height 13
click at [631, 263] on p "The total staff payment is £[amount] . Your total PAYE liability for the month …" at bounding box center [783, 256] width 676 height 82
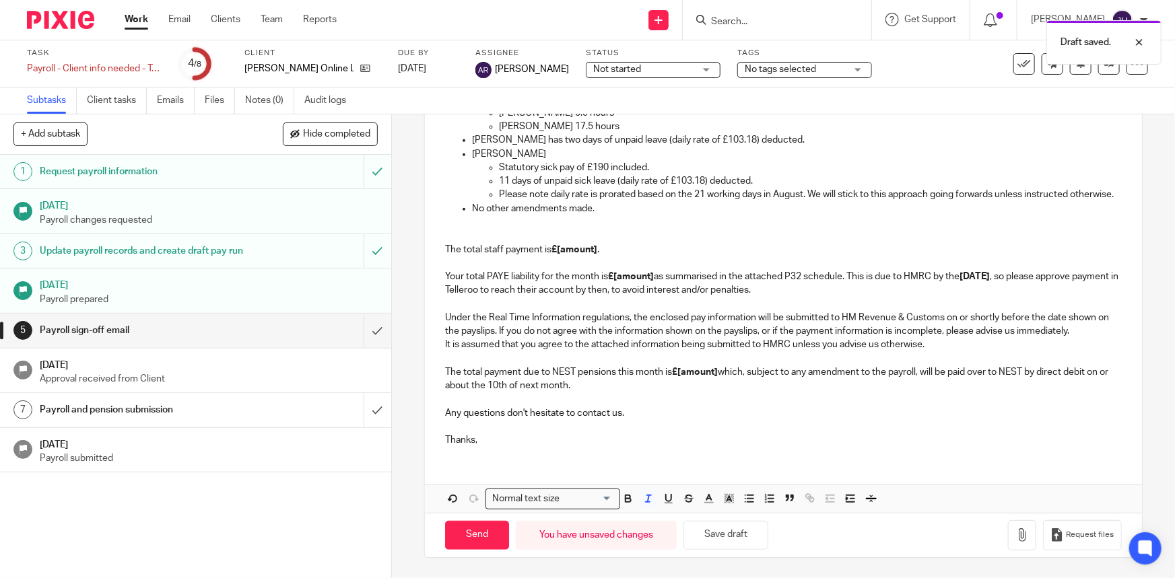
click at [588, 222] on p "The total staff payment is £[amount] . Your total PAYE liability for the month …" at bounding box center [783, 256] width 676 height 82
click at [658, 247] on p "The total staff payment is £[amount] . Your total PAYE liability for the month …" at bounding box center [783, 256] width 676 height 82
click at [577, 224] on p "The total staff payment is £[amount] . Your total PAYE liability for the month …" at bounding box center [783, 256] width 676 height 82
click at [575, 249] on strong "£[amount]" at bounding box center [574, 249] width 46 height 9
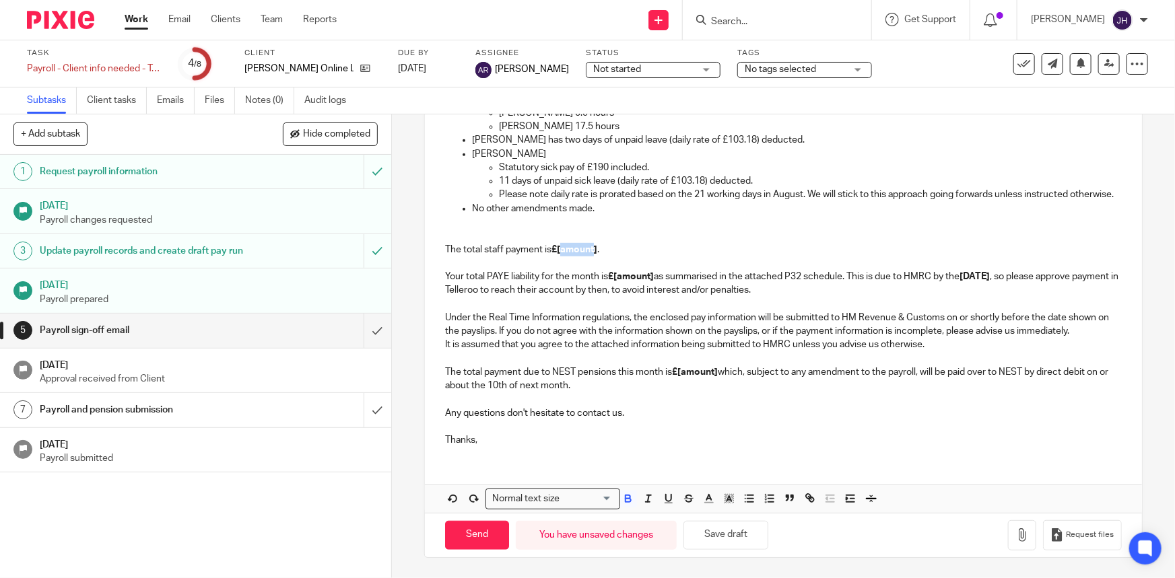
click at [588, 255] on p "The total staff payment is £[amount] . Your total PAYE liability for the month …" at bounding box center [783, 256] width 676 height 82
click at [581, 244] on p "The total staff payment is £[amount] . Your total PAYE liability for the month …" at bounding box center [783, 256] width 676 height 82
click at [639, 308] on p "Under the Real Time Information regulations, the enclosed pay information will …" at bounding box center [783, 318] width 676 height 41
click at [570, 244] on p "The total staff payment is £27,139.39 . Your total PAYE liability for the month…" at bounding box center [783, 256] width 676 height 82
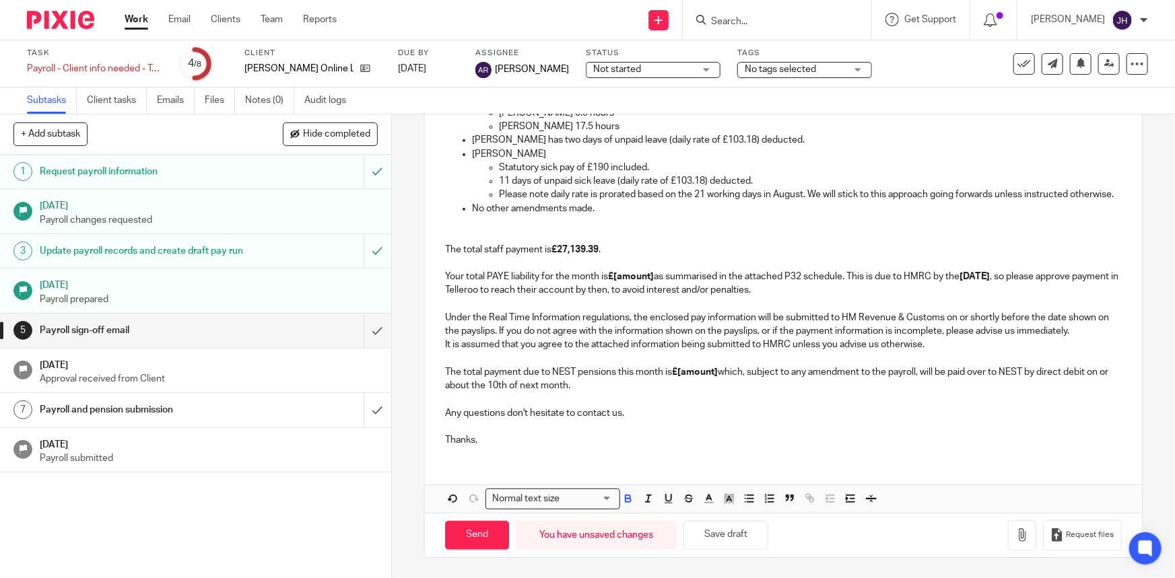
click at [633, 273] on strong "£[amount]" at bounding box center [631, 276] width 46 height 9
click at [633, 272] on strong "£[amount]" at bounding box center [631, 276] width 46 height 9
click at [700, 370] on strong "£[amount]" at bounding box center [695, 372] width 46 height 9
click at [760, 371] on p "It is assumed that you agree to the attached information being submitted to HMR…" at bounding box center [783, 365] width 676 height 55
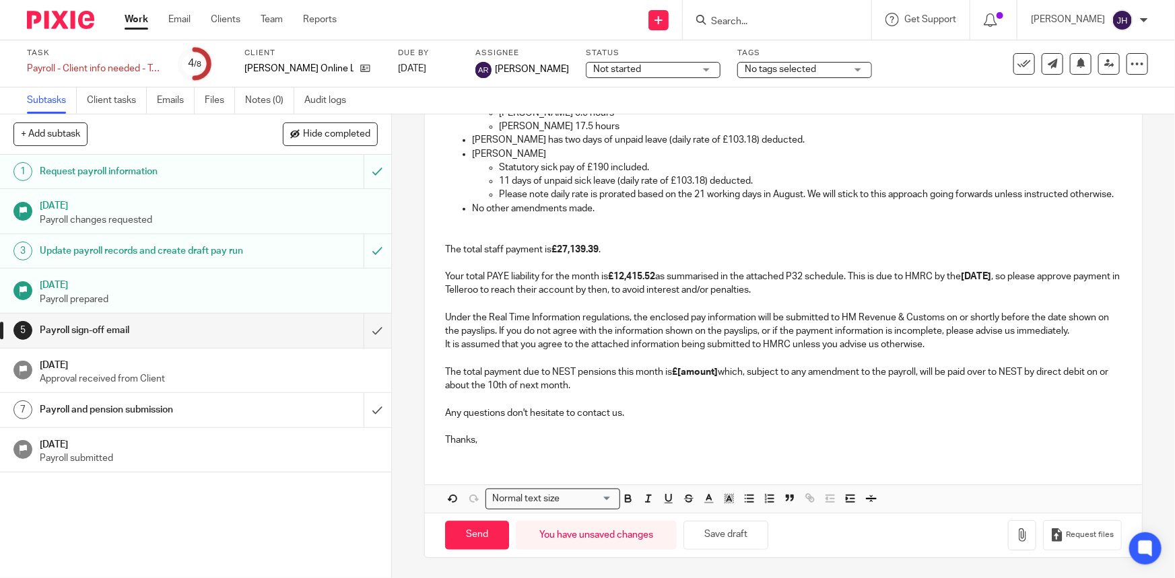
click at [700, 372] on strong "£[amount]" at bounding box center [695, 372] width 46 height 9
click at [706, 384] on p "It is assumed that you agree to the attached information being submitted to HMR…" at bounding box center [783, 365] width 676 height 55
click at [747, 386] on p "It is assumed that you agree to the attached information being submitted to HMR…" at bounding box center [783, 365] width 676 height 55
click at [744, 383] on p "It is assumed that you agree to the attached information being submitted to HMR…" at bounding box center [783, 365] width 676 height 55
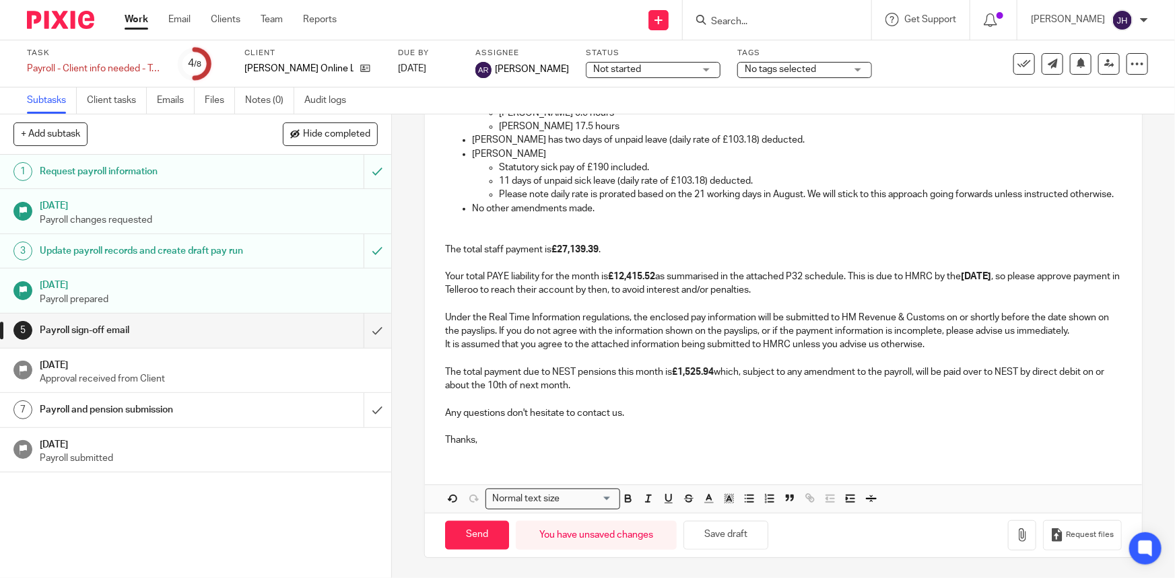
click at [776, 376] on p "It is assumed that you agree to the attached information being submitted to HMR…" at bounding box center [783, 365] width 676 height 55
click at [744, 537] on button "Save draft" at bounding box center [725, 535] width 85 height 29
click at [738, 371] on p "It is assumed that you agree to the attached information being submitted to HMR…" at bounding box center [783, 365] width 676 height 55
click at [656, 276] on p "The total staff payment is £27,139.39 . Your total PAYE liability for the month…" at bounding box center [783, 256] width 676 height 82
click at [564, 227] on p "The total staff payment is £27,139.39 . Your total PAYE liability for the month…" at bounding box center [783, 256] width 676 height 82
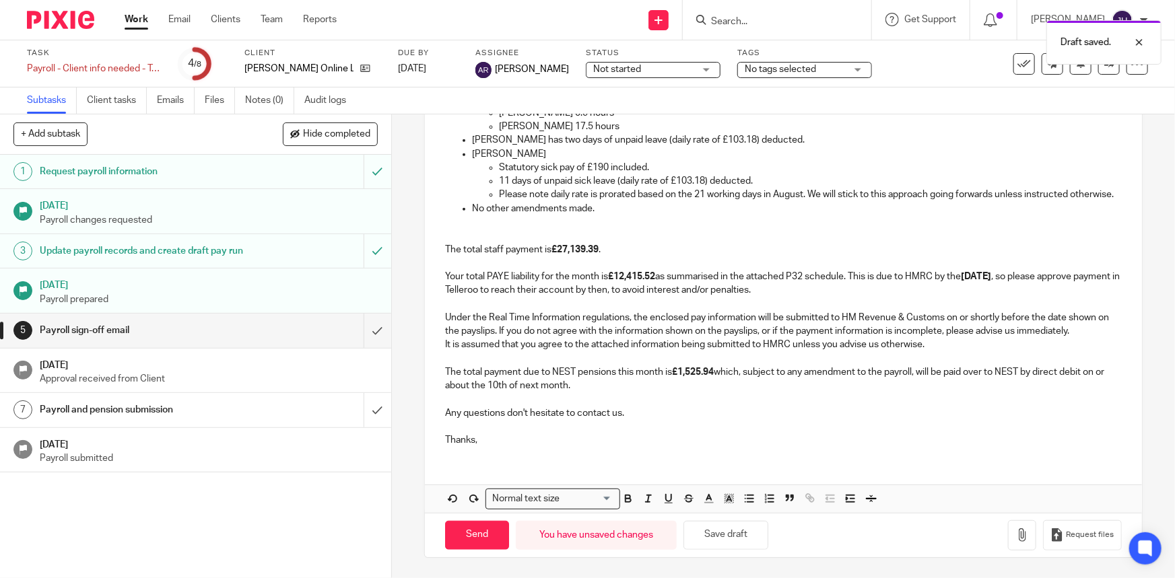
scroll to position [310, 0]
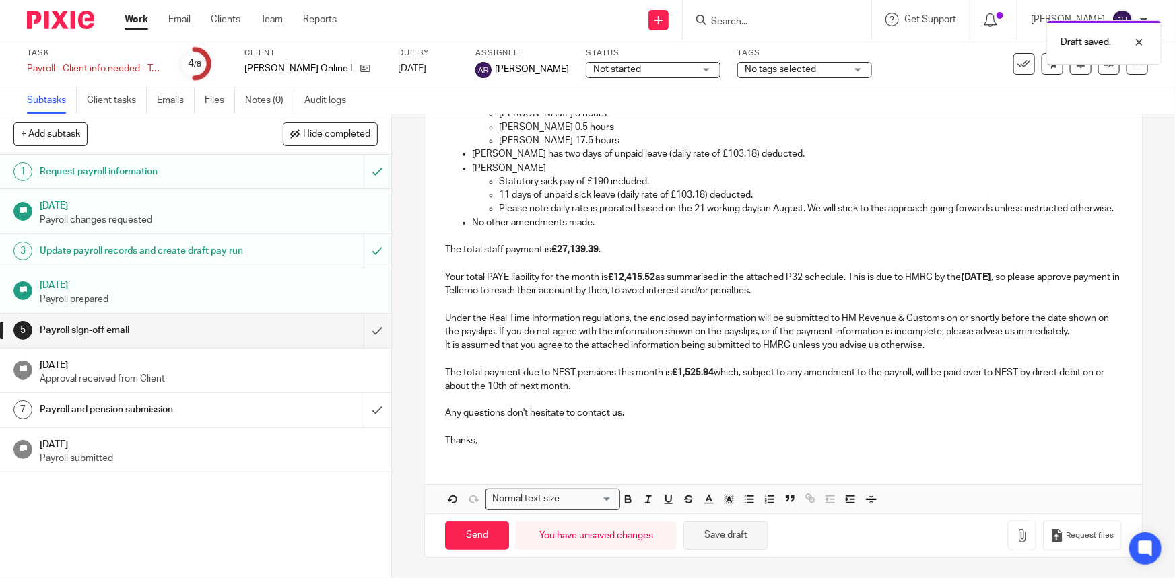
click at [727, 537] on button "Save draft" at bounding box center [725, 536] width 85 height 29
click at [764, 366] on p "It is assumed that you agree to the attached information being submitted to HMR…" at bounding box center [783, 366] width 676 height 55
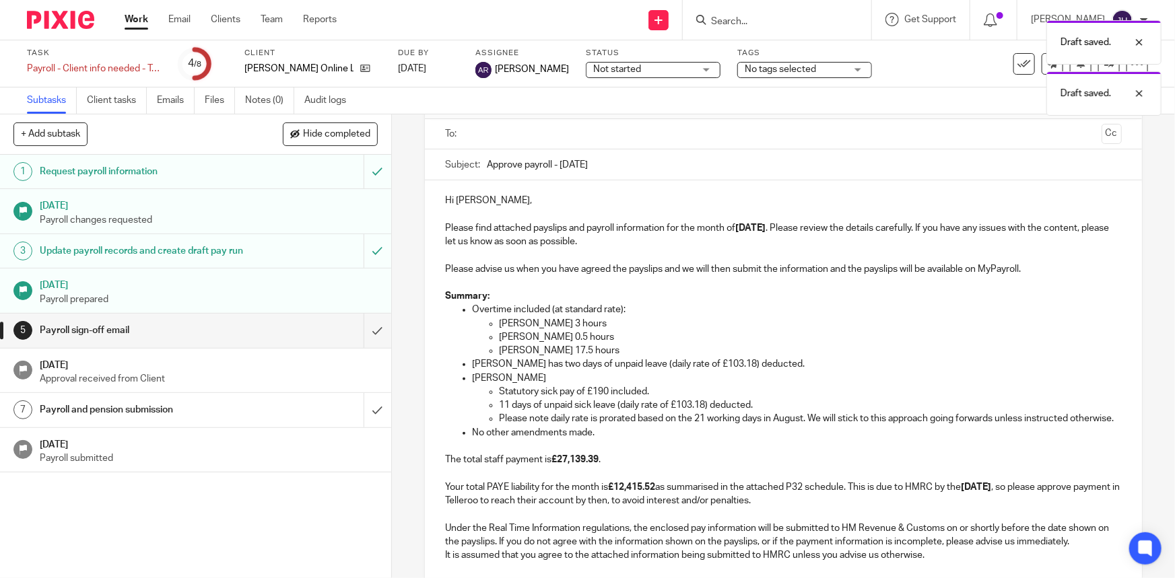
scroll to position [65, 0]
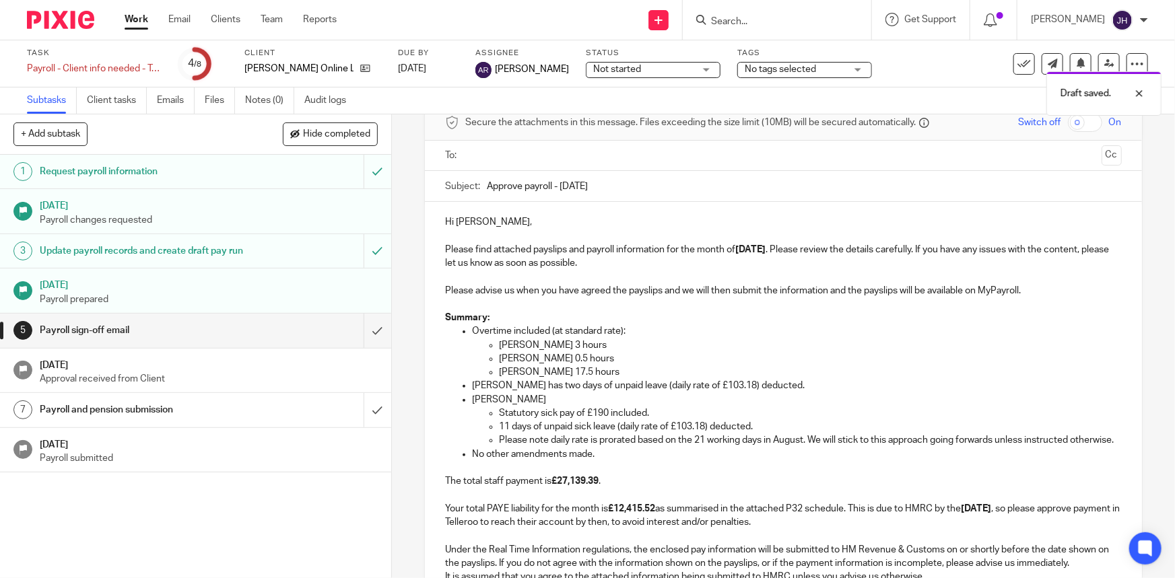
click at [767, 309] on p at bounding box center [783, 304] width 676 height 13
click at [626, 188] on input "Approve payroll - August 2025" at bounding box center [804, 186] width 634 height 30
click at [654, 277] on p at bounding box center [783, 276] width 676 height 13
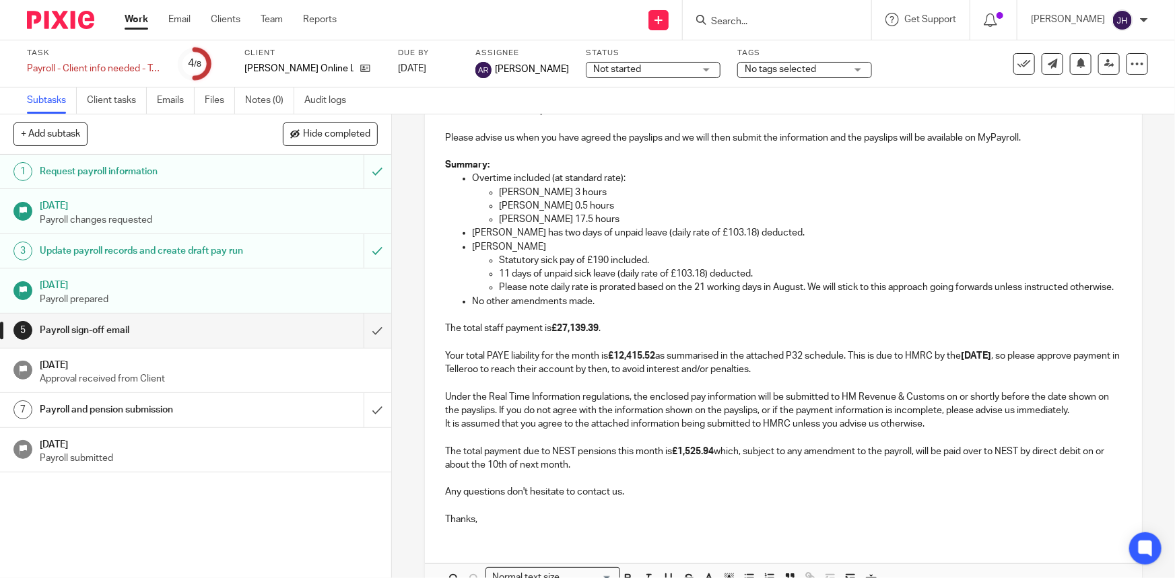
scroll to position [188, 0]
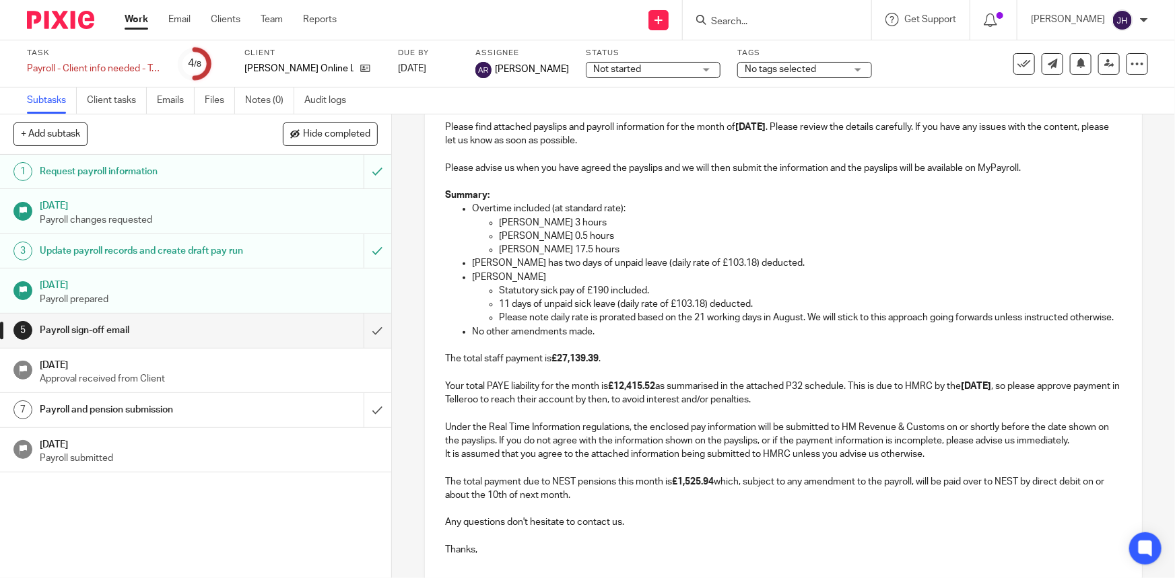
click at [646, 294] on p "Statutory sick pay of £190 included." at bounding box center [810, 290] width 622 height 13
drag, startPoint x: 559, startPoint y: 224, endPoint x: 635, endPoint y: 255, distance: 82.2
click at [635, 255] on ul "Leslie Cleaver 3 hours Mariya Churchill 0.5 hours Pheobe Cleaver 17.5 hours" at bounding box center [796, 236] width 649 height 41
click at [642, 272] on p "Mikayla Hibbins" at bounding box center [796, 277] width 649 height 13
drag, startPoint x: 475, startPoint y: 265, endPoint x: 636, endPoint y: 260, distance: 161.7
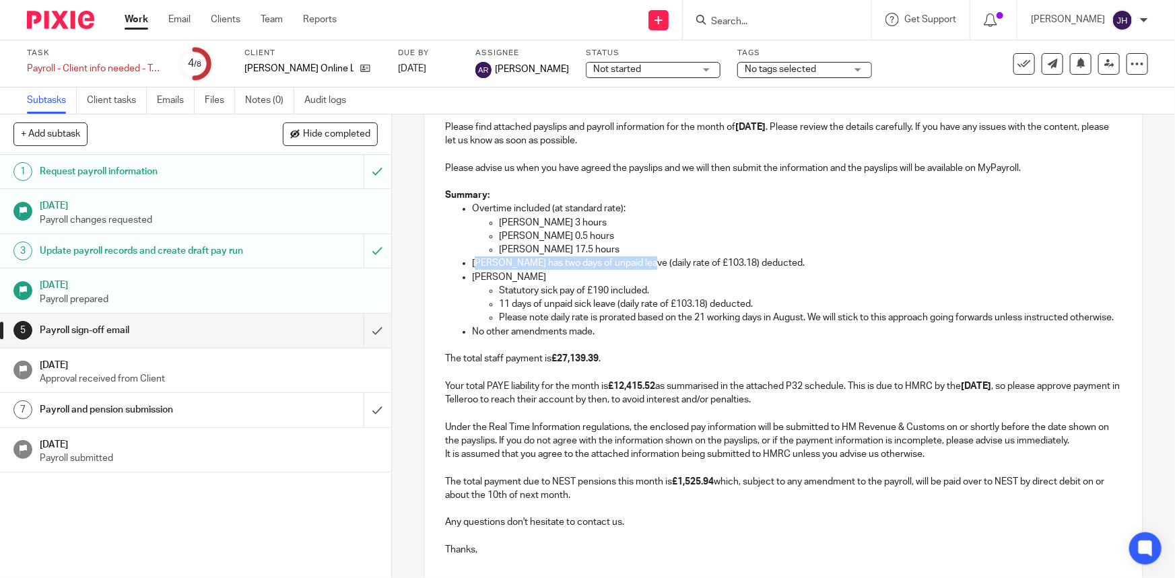
click at [636, 260] on p "Kristina has two days of unpaid leave (daily rate of £103.18) deducted." at bounding box center [796, 263] width 649 height 13
click at [750, 256] on p "Pheobe Cleaver 17.5 hours" at bounding box center [810, 249] width 622 height 13
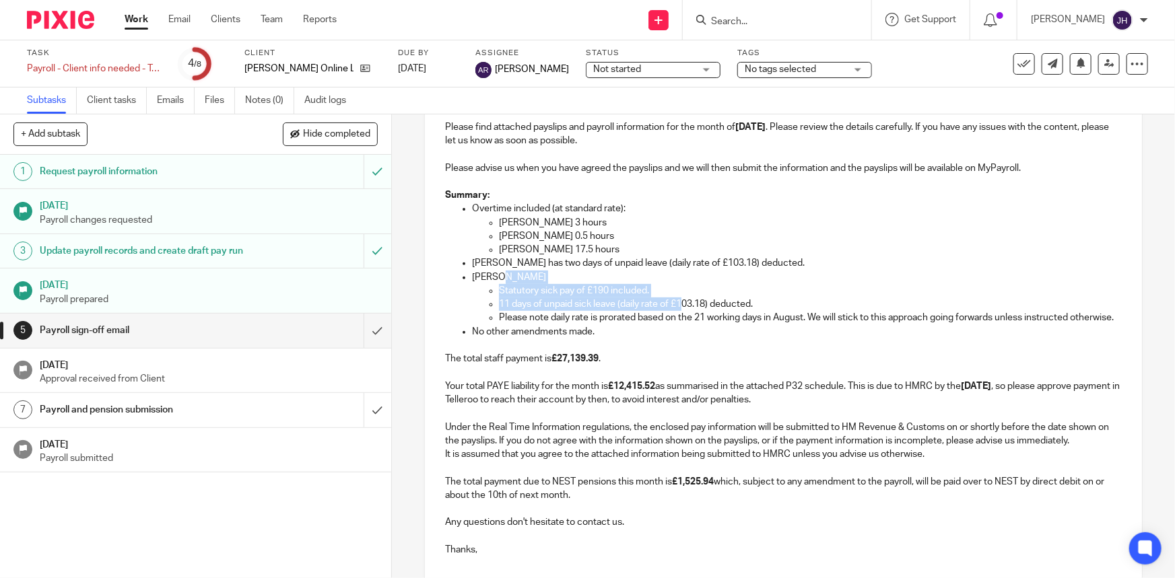
drag, startPoint x: 495, startPoint y: 277, endPoint x: 679, endPoint y: 297, distance: 185.5
click at [679, 297] on li "Mikayla Hibbins Statutory sick pay of £190 included. 11 days of unpaid sick lea…" at bounding box center [796, 298] width 649 height 55
click at [619, 325] on p "Please note daily rate is prorated based on the 21 working days in August. We w…" at bounding box center [810, 317] width 622 height 13
click at [591, 339] on p "No other amendments made." at bounding box center [796, 331] width 649 height 13
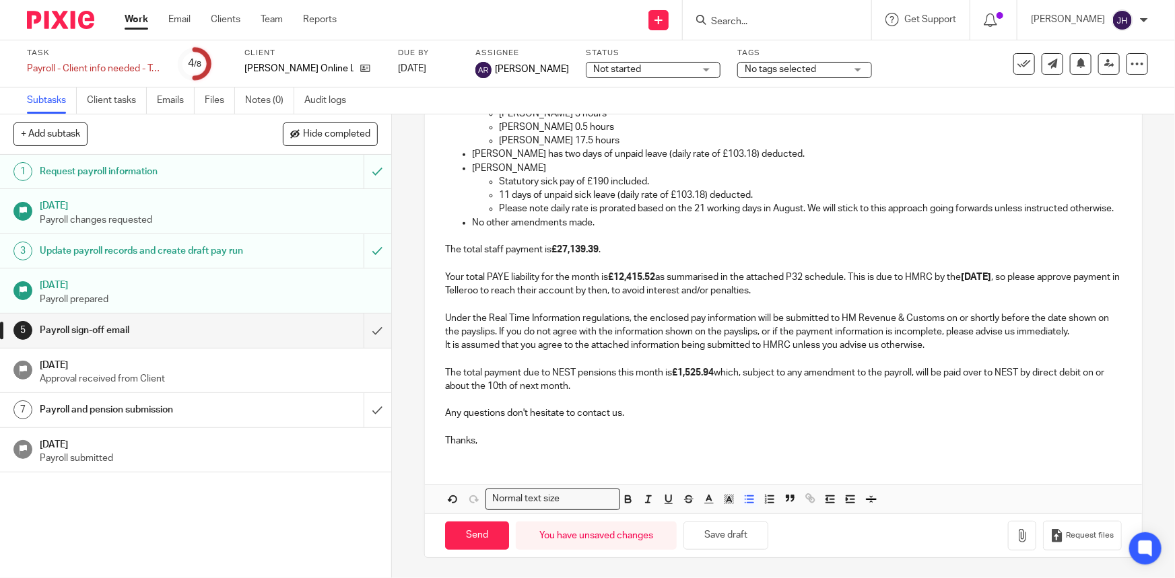
scroll to position [310, 0]
click at [595, 346] on p "It is assumed that you agree to the attached information being submitted to HMR…" at bounding box center [783, 366] width 676 height 55
click at [654, 400] on p "Any questions don't hesitate to contact us." at bounding box center [783, 407] width 676 height 28
click at [668, 421] on p "Thanks," at bounding box center [783, 435] width 676 height 28
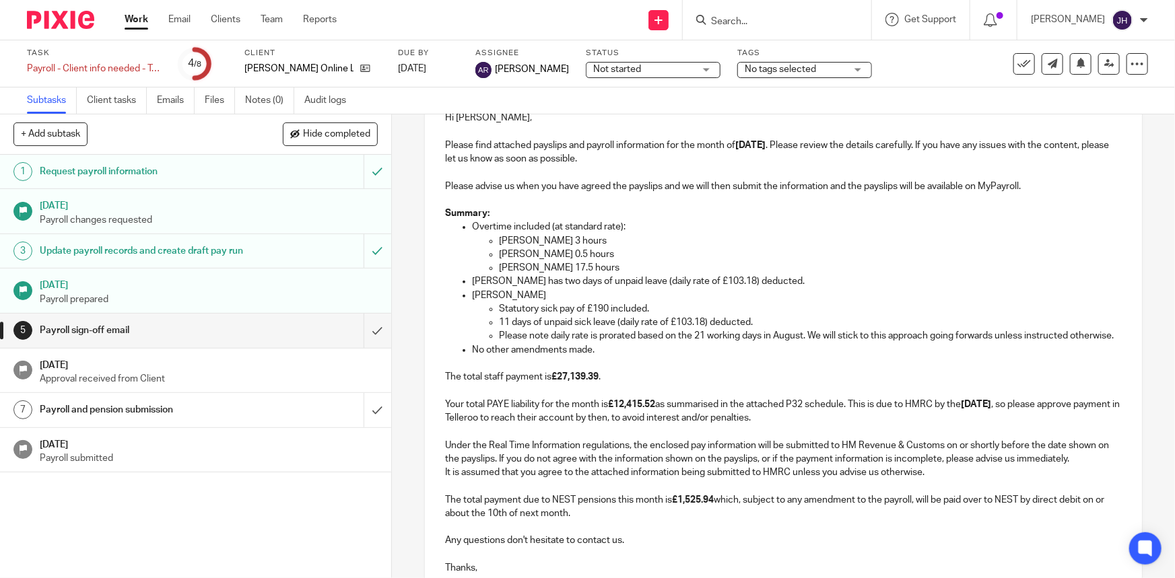
scroll to position [188, 0]
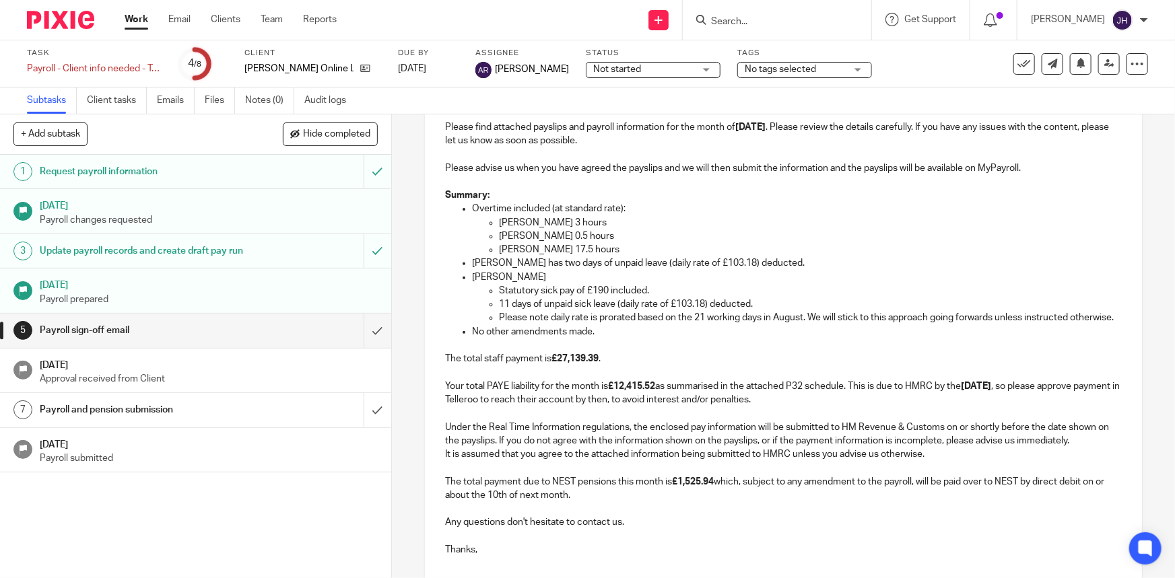
click at [599, 325] on p "Please note daily rate is prorated based on the 21 working days in August. We w…" at bounding box center [810, 317] width 622 height 13
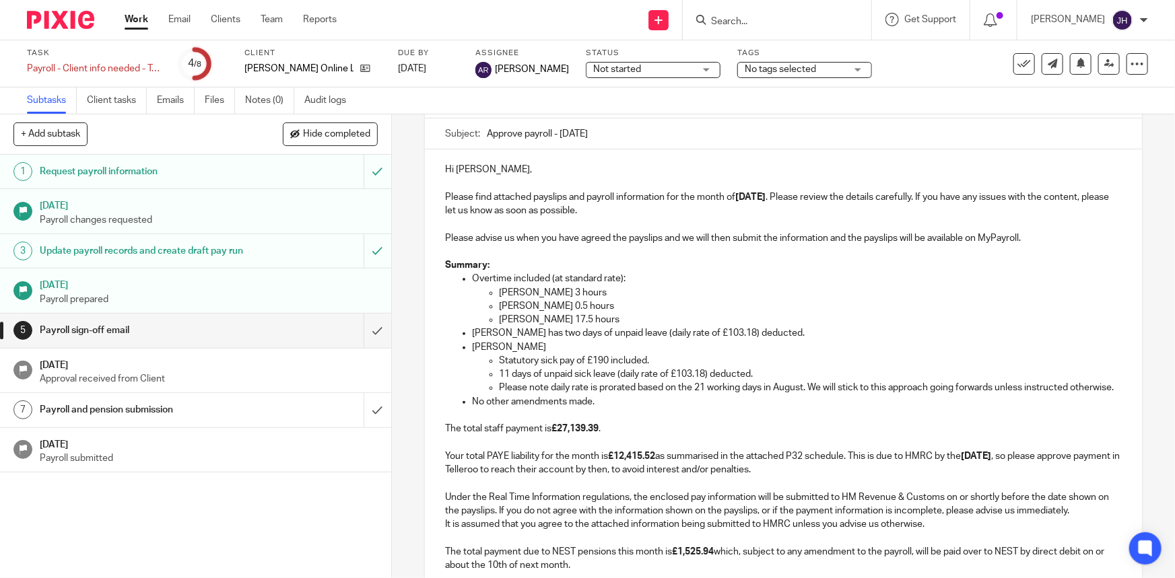
scroll to position [310, 0]
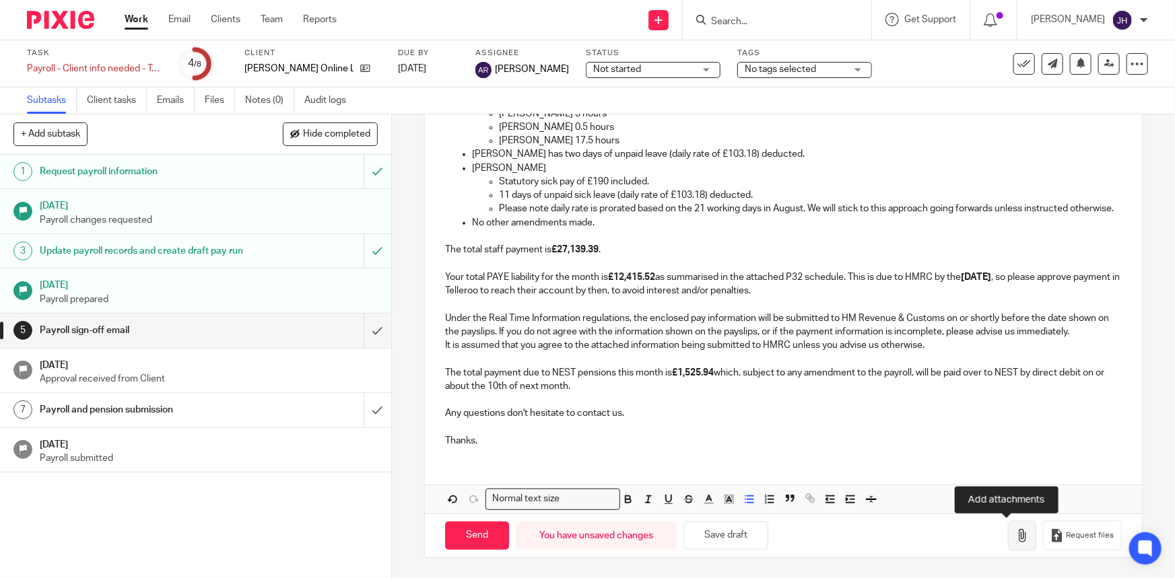
click at [1015, 536] on icon "button" at bounding box center [1021, 535] width 13 height 13
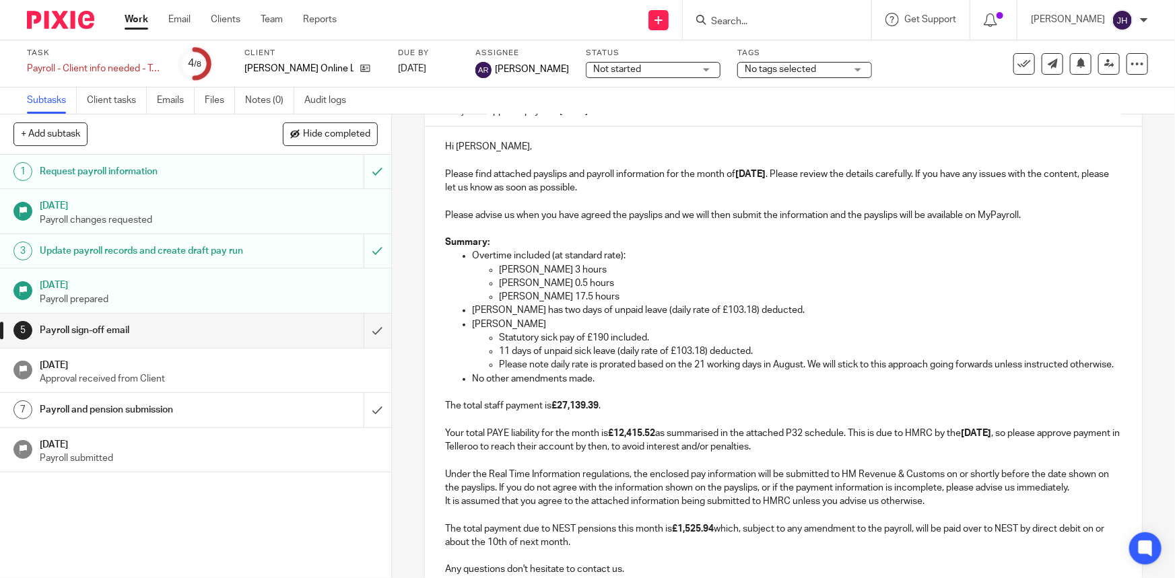
click at [593, 359] on p "Please note daily rate is prorated based on the 21 working days in August. We w…" at bounding box center [810, 364] width 622 height 13
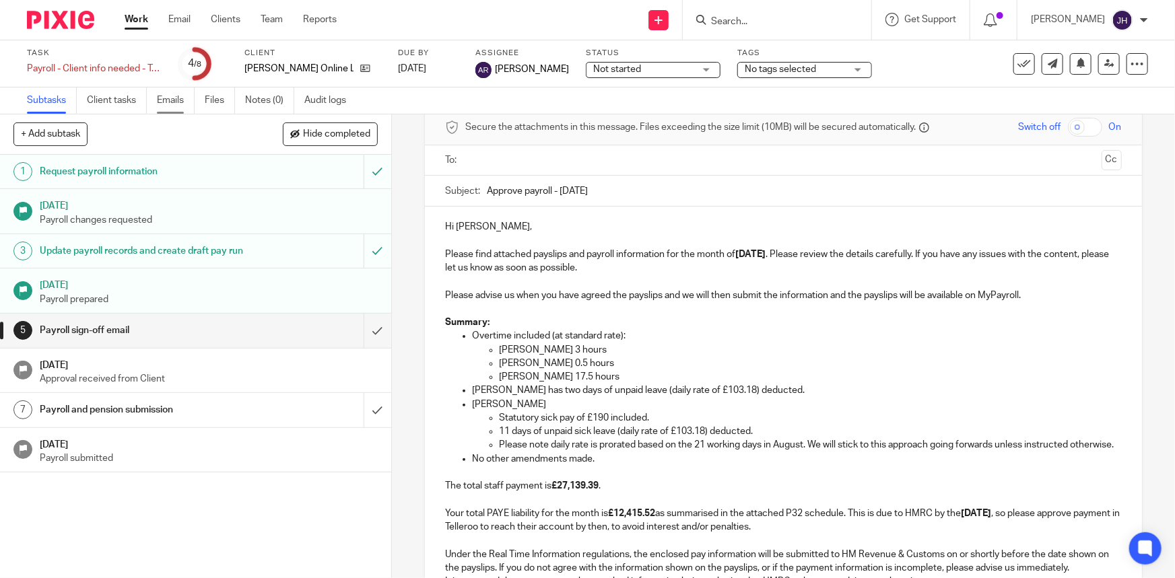
scroll to position [18, 0]
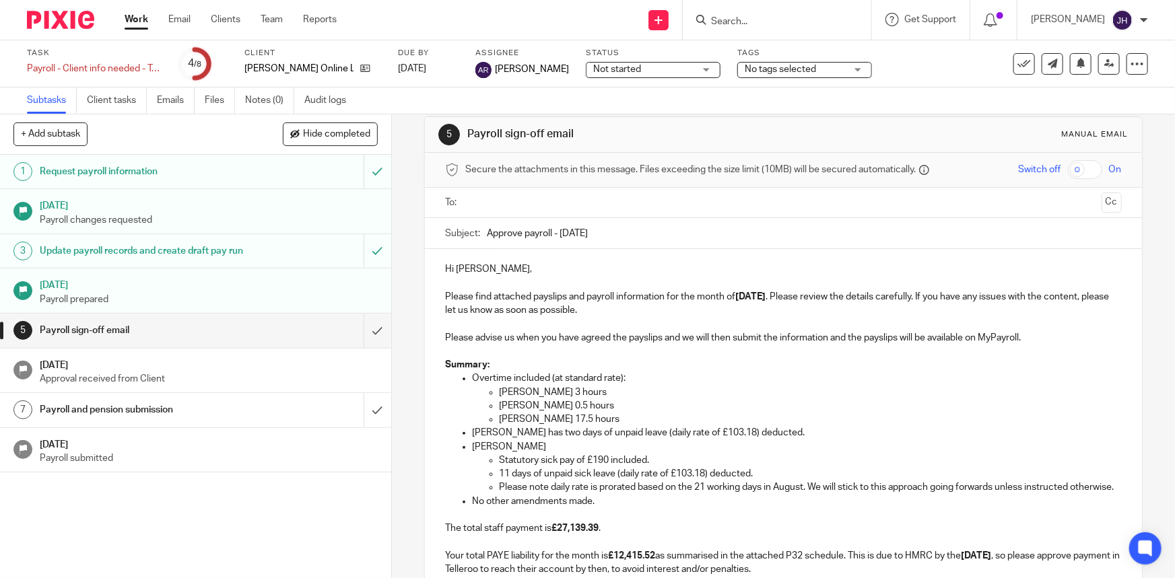
click at [543, 199] on input "text" at bounding box center [783, 202] width 626 height 15
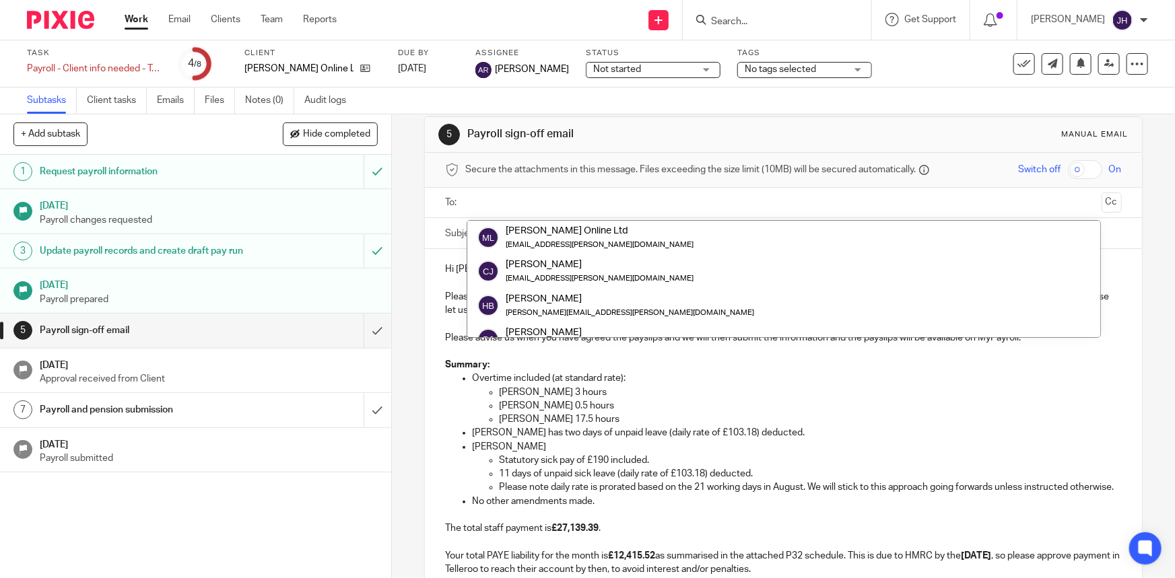
paste input "christian@medino.com"
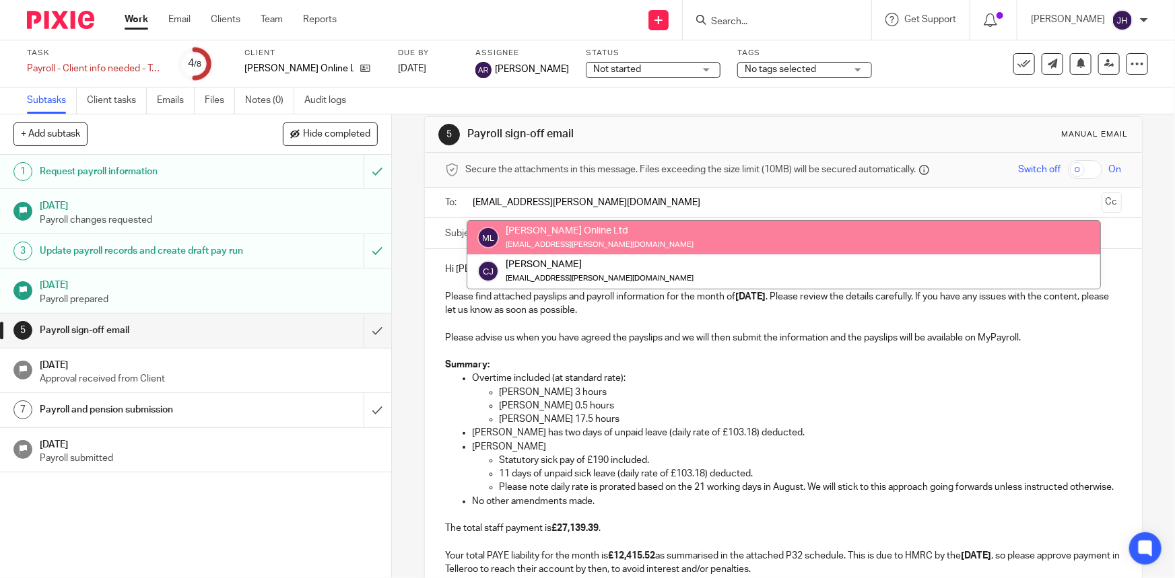
type input "christian@medino.com"
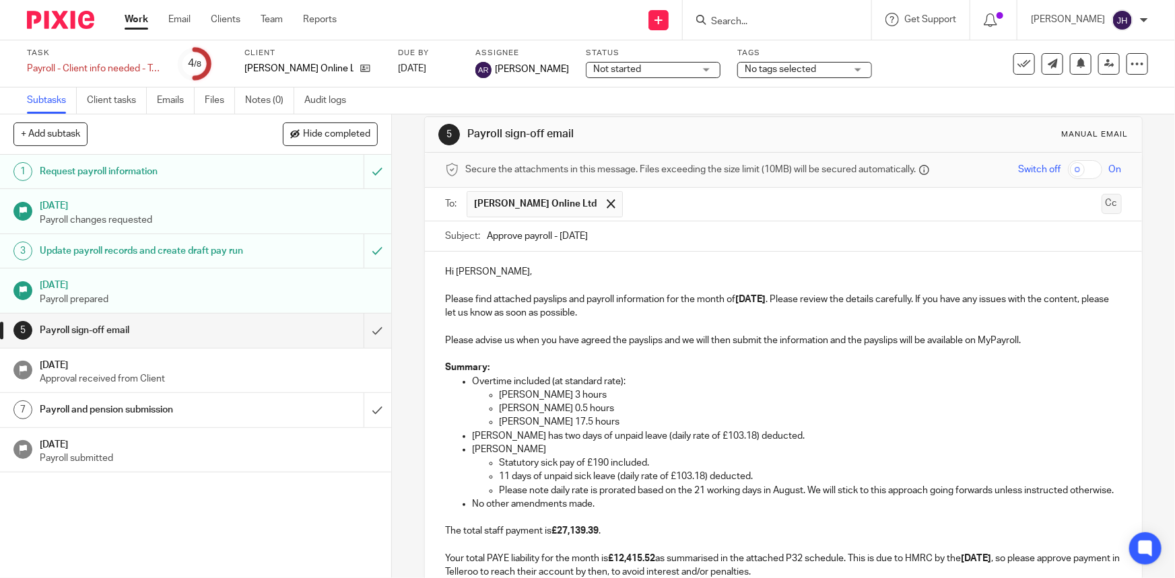
click at [1102, 209] on button "Cc" at bounding box center [1112, 204] width 20 height 20
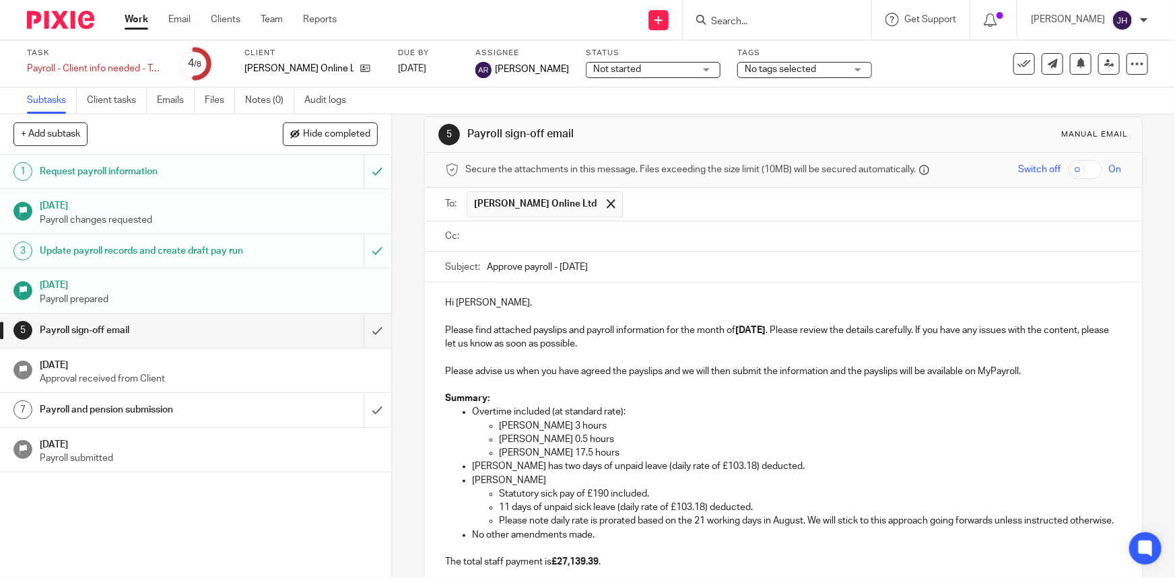
click at [498, 232] on input "text" at bounding box center [793, 236] width 646 height 15
paste input "teamabacai@abacai.co.uk"
type input "teamabacai@abacai.co.uk"
click at [683, 357] on p at bounding box center [783, 357] width 676 height 13
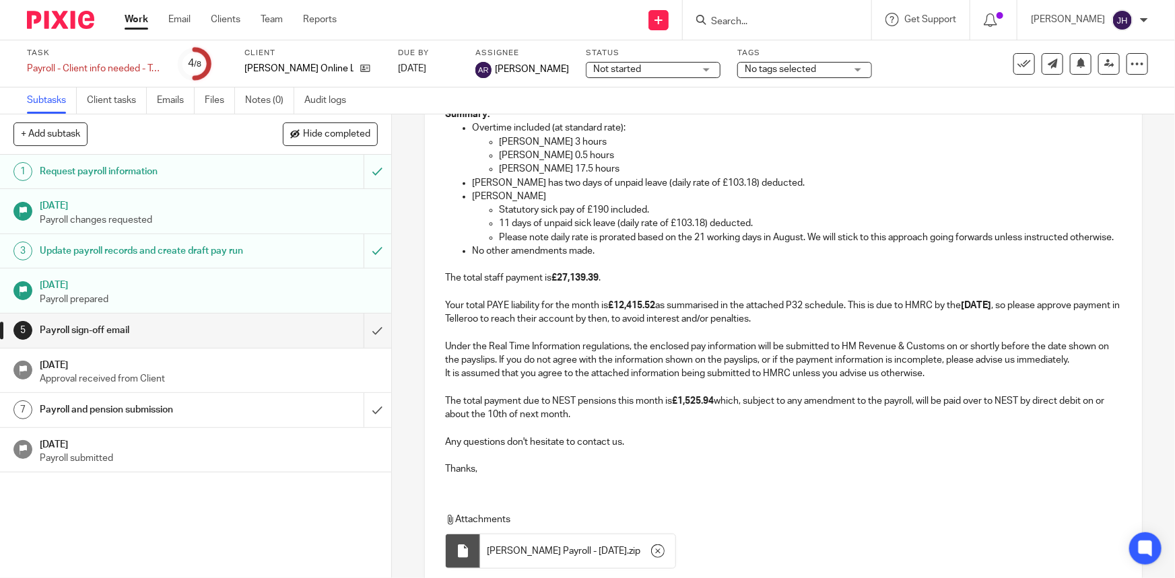
scroll to position [423, 0]
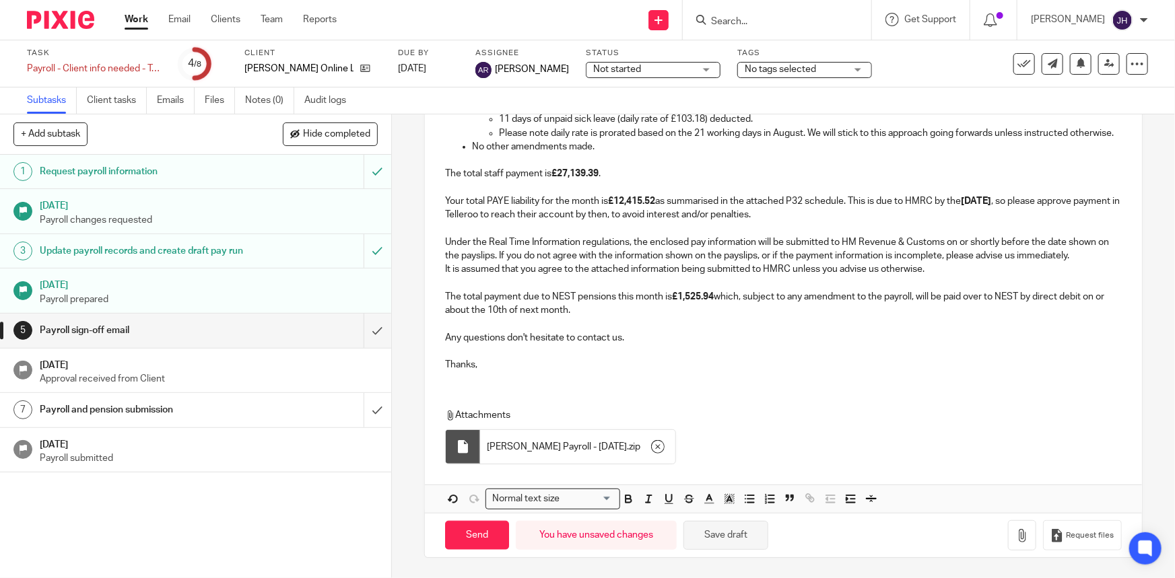
click at [716, 543] on button "Save draft" at bounding box center [725, 535] width 85 height 29
click at [483, 531] on input "Send" at bounding box center [477, 535] width 64 height 29
type input "Sent"
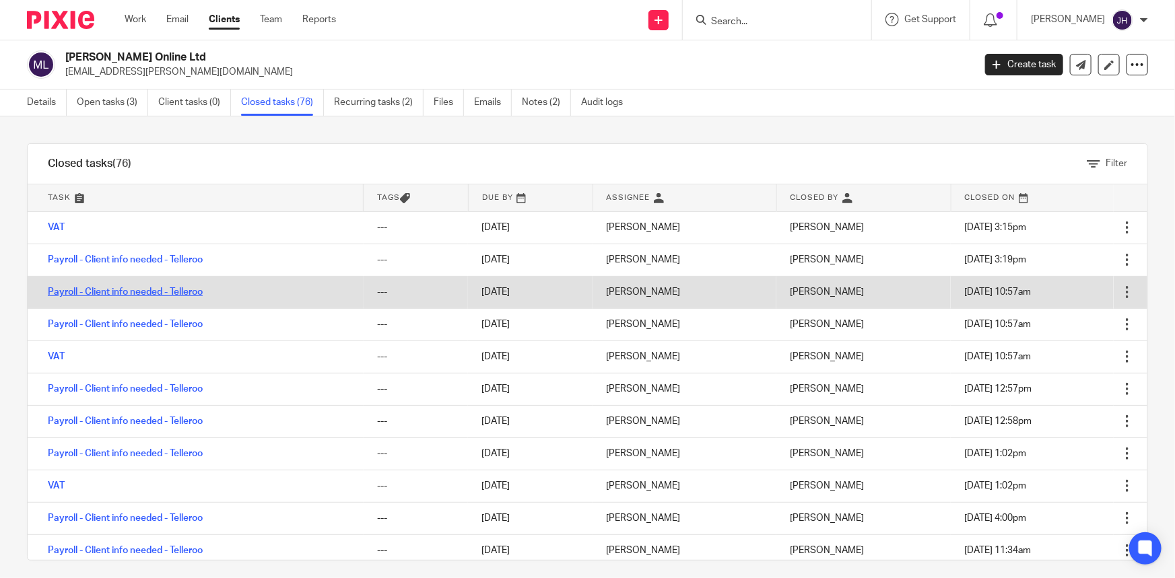
click at [186, 291] on link "Payroll - Client info needed - Telleroo" at bounding box center [125, 292] width 155 height 9
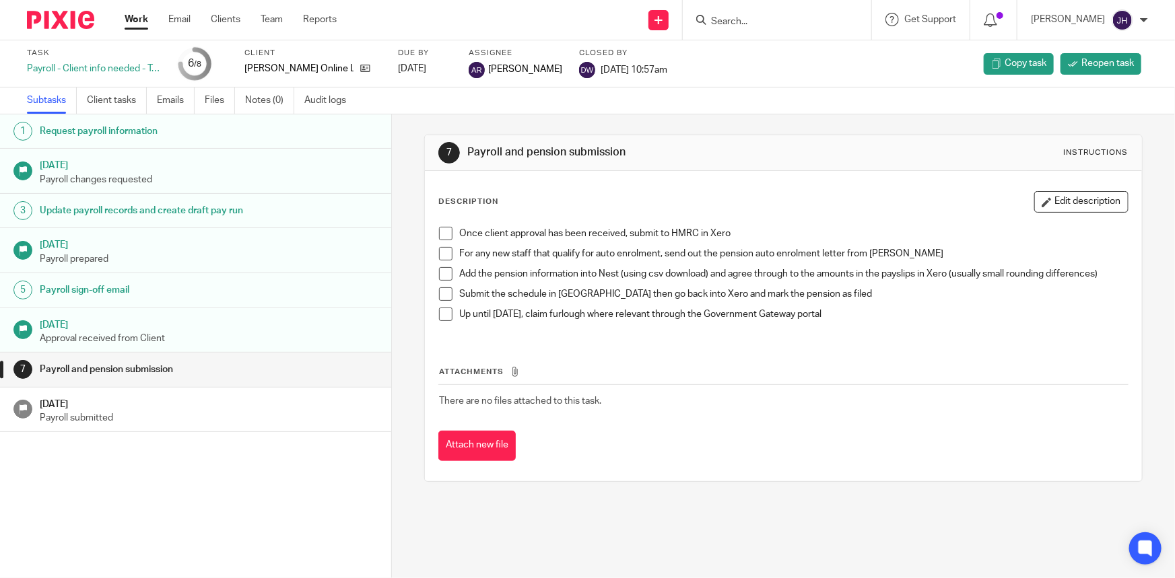
click at [128, 284] on h1 "Payroll sign-off email" at bounding box center [153, 290] width 226 height 20
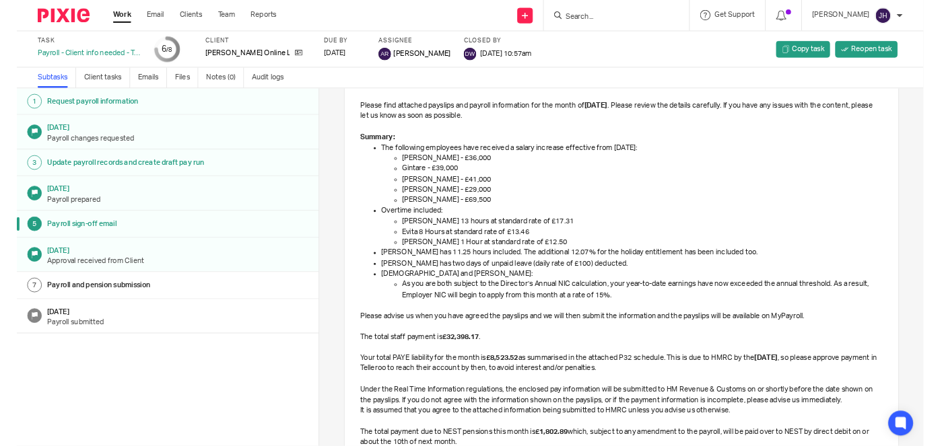
scroll to position [183, 0]
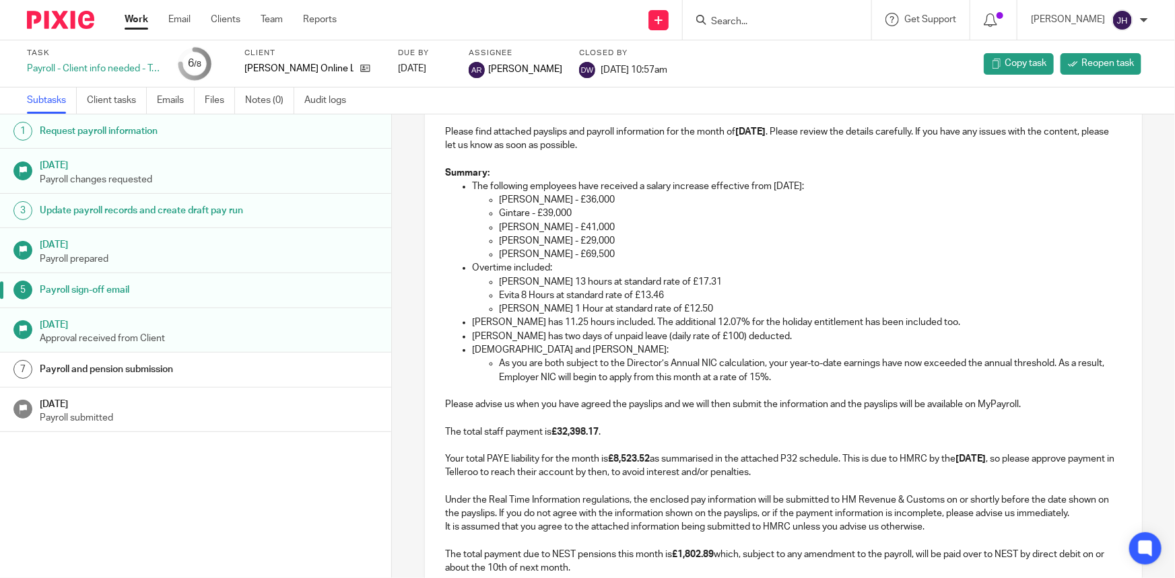
click at [512, 338] on p "[PERSON_NAME] has two days of unpaid leave (daily rate of £100) deducted." at bounding box center [796, 336] width 649 height 13
click at [481, 337] on p "[PERSON_NAME] has two days of unpaid leave (daily rate of £100) deducted." at bounding box center [796, 336] width 649 height 13
drag, startPoint x: 481, startPoint y: 337, endPoint x: 761, endPoint y: 337, distance: 280.1
click at [761, 337] on p "Kristina has two days of unpaid leave (daily rate of £100) deducted." at bounding box center [796, 336] width 649 height 13
copy p "Kristina has two days of unpaid leave (daily rate of £100) deducted."
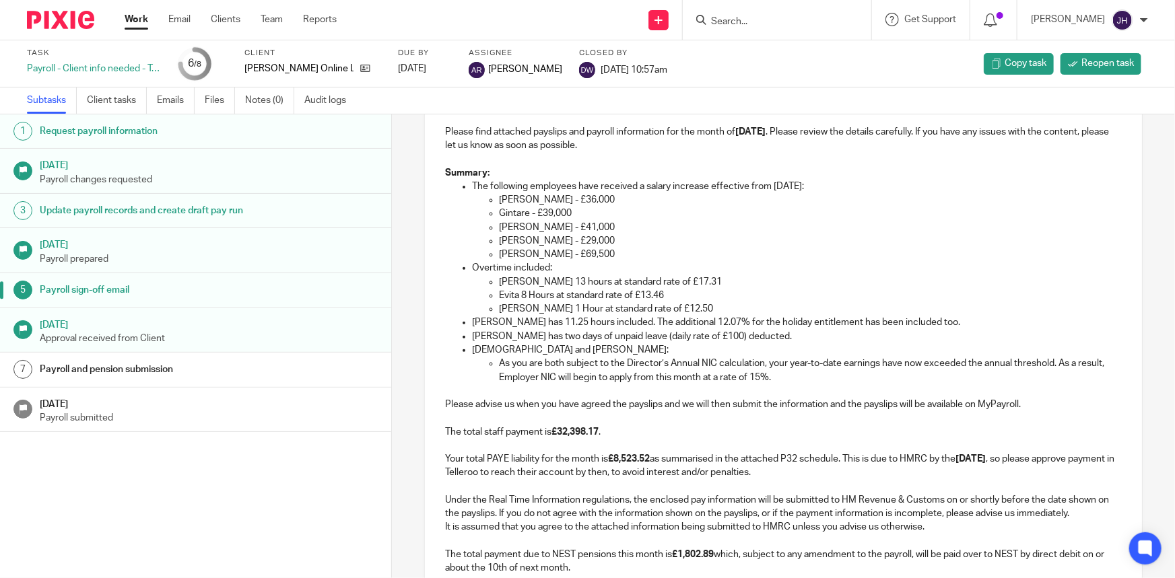
click at [693, 314] on p "Mariya 1 Hour at standard rate of £12.50" at bounding box center [810, 308] width 622 height 13
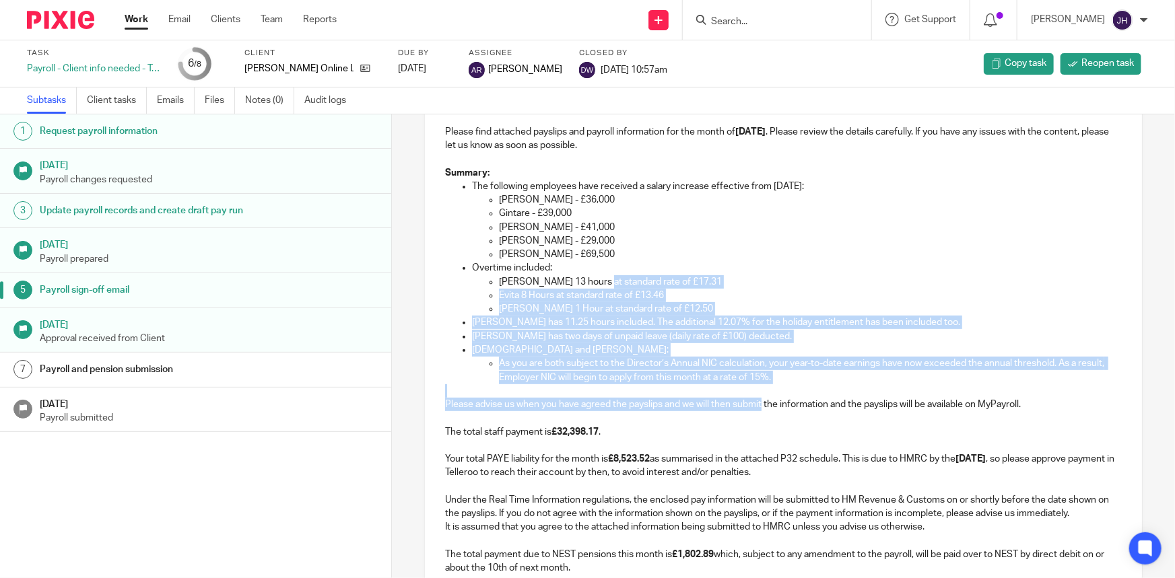
drag, startPoint x: 592, startPoint y: 275, endPoint x: 760, endPoint y: 399, distance: 208.6
click at [760, 399] on div "Hi Christian, Please find attached payslips and payroll information for the mon…" at bounding box center [783, 362] width 716 height 556
click at [674, 364] on p "As you are both subject to the Director’s Annual NIC calculation, your year-to-…" at bounding box center [810, 371] width 622 height 28
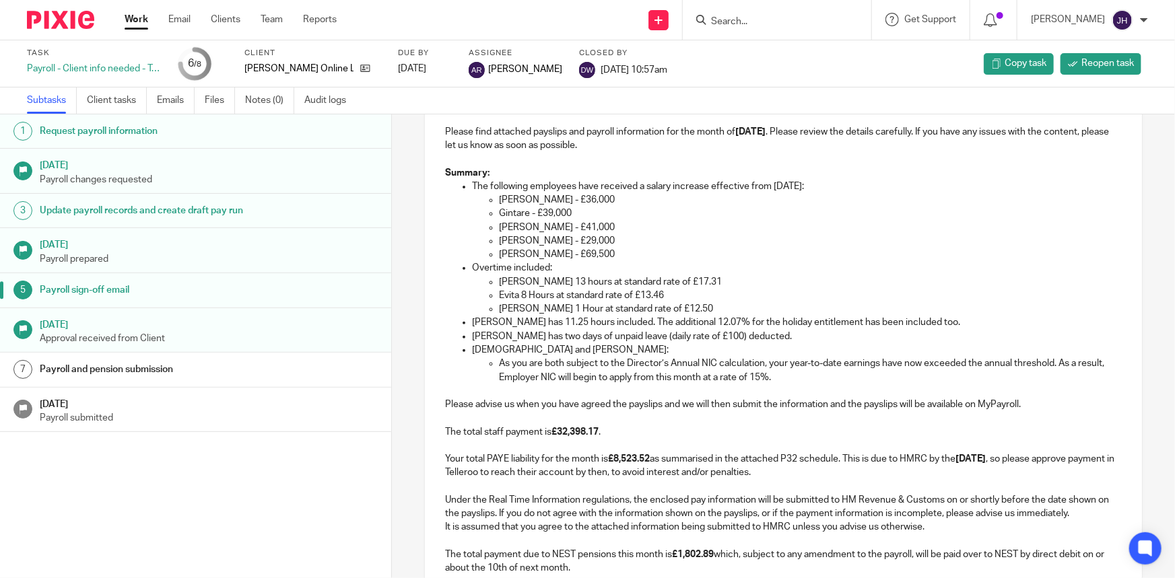
click at [793, 369] on p "As you are both subject to the Director’s Annual NIC calculation, your year-to-…" at bounding box center [810, 371] width 622 height 28
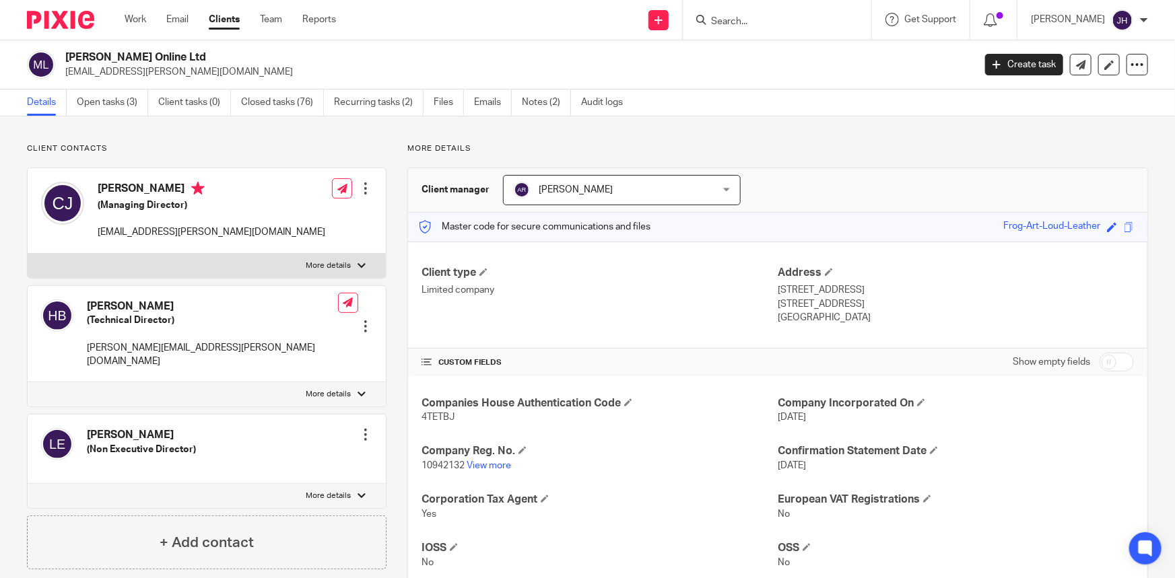
click at [1107, 228] on span at bounding box center [1112, 227] width 10 height 10
paste input "1525.94"
type input "1525.94"
drag, startPoint x: 952, startPoint y: 217, endPoint x: 911, endPoint y: 222, distance: 41.3
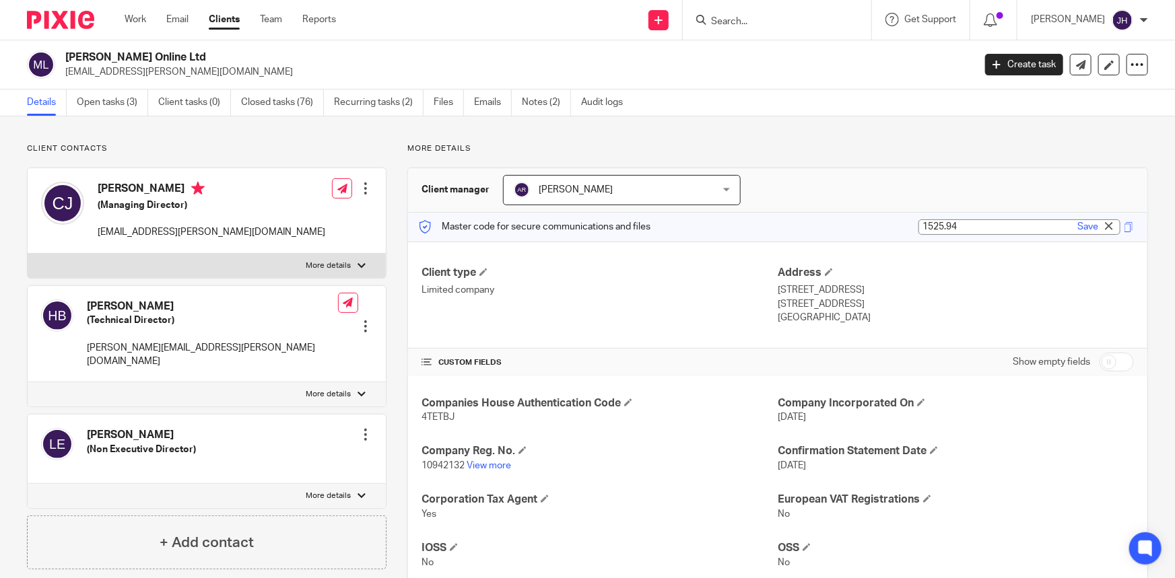
click at [906, 222] on div "Master code for secure communications and files 1525.94 1525.94 Save Frog-Art-L…" at bounding box center [777, 227] width 739 height 29
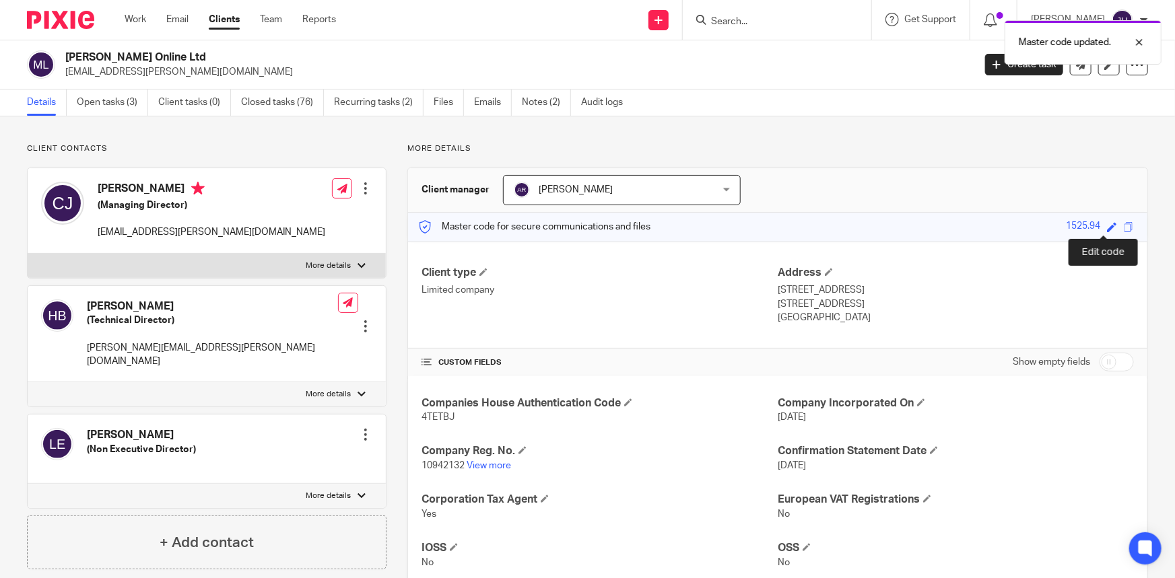
click at [1107, 229] on span at bounding box center [1112, 227] width 10 height 10
click at [1022, 230] on input "1525.94" at bounding box center [1019, 227] width 202 height 15
click at [1022, 229] on input "1525.94" at bounding box center [1019, 227] width 202 height 15
paste input "area-breeze-strong-corner"
type input "area-breeze-strong-corner"
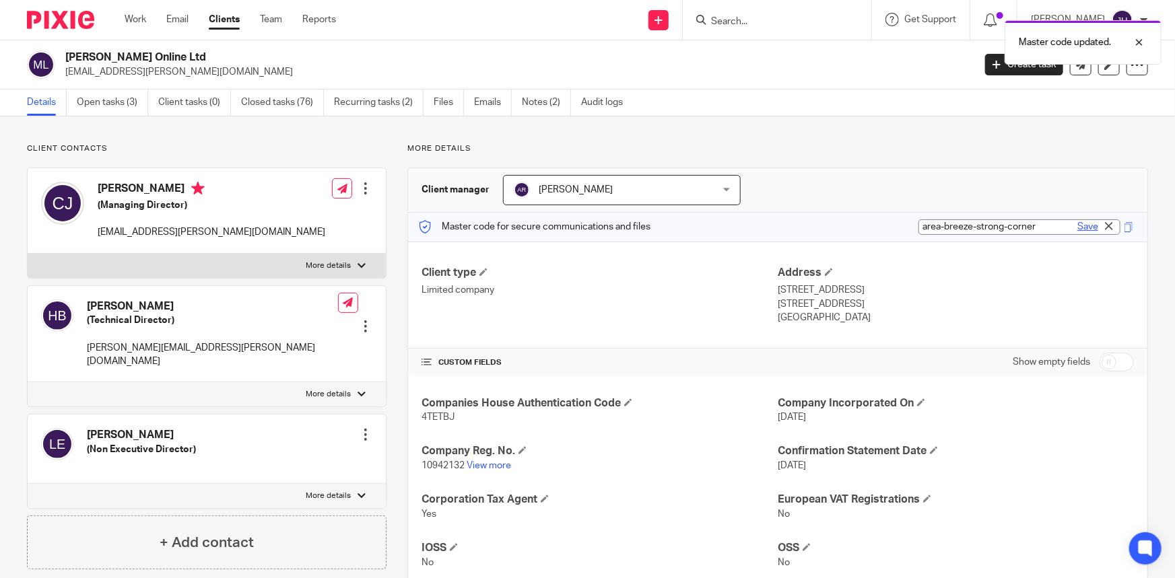
click at [1084, 228] on link "Save" at bounding box center [1087, 226] width 21 height 13
type input "area-breeze-strong-corner"
click at [1124, 227] on div "area-breeze-strong-corner Save area-breeze-strong-corner" at bounding box center [1062, 227] width 150 height 15
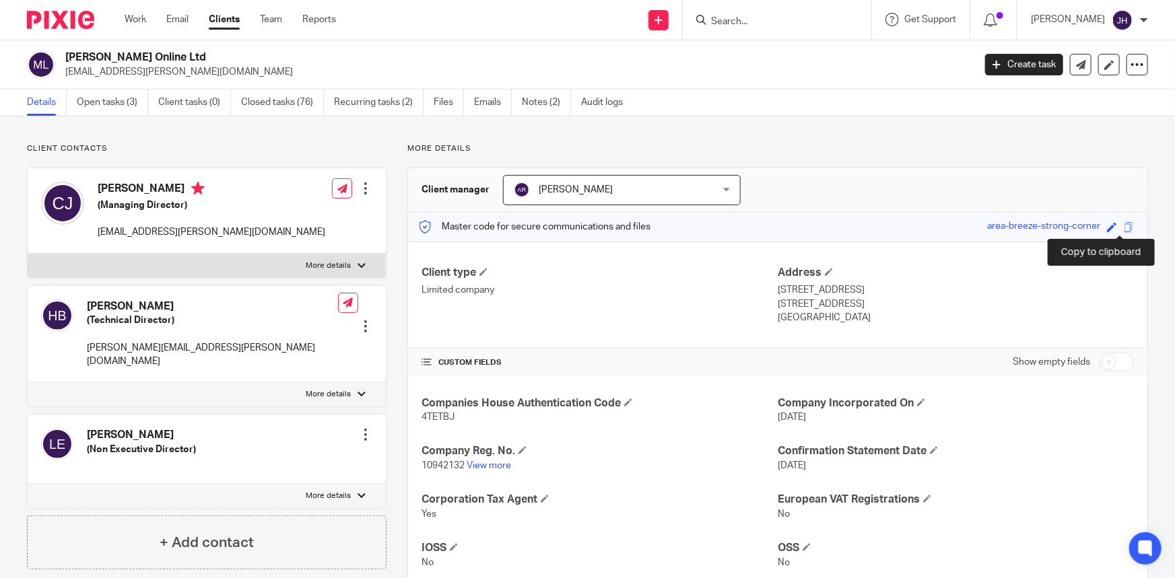
click at [1124, 227] on span at bounding box center [1129, 227] width 10 height 10
copy div
click at [122, 102] on link "Open tasks (3)" at bounding box center [112, 103] width 71 height 26
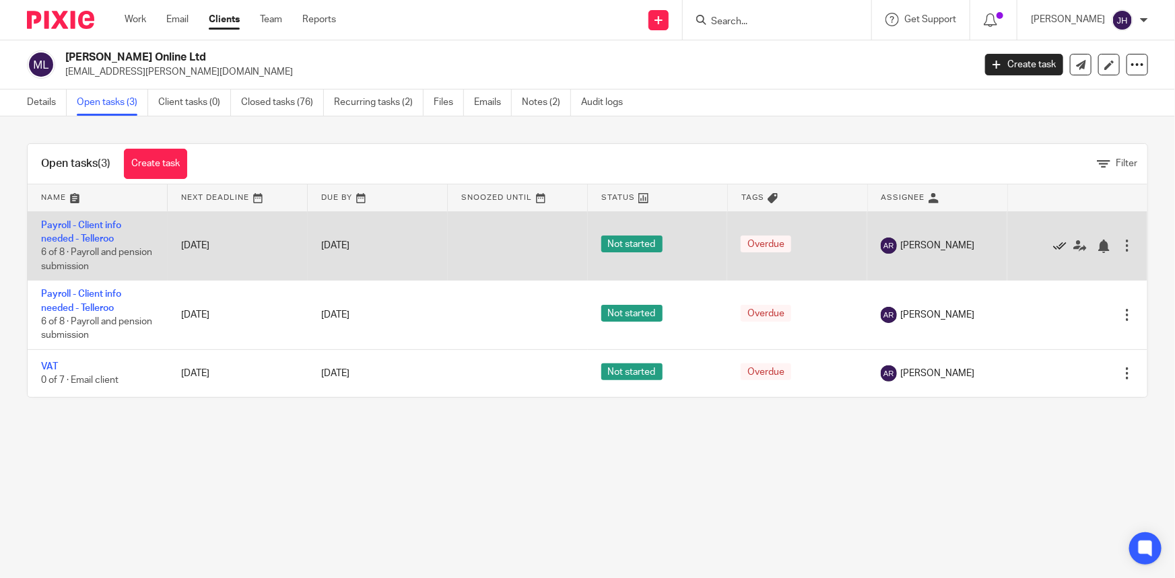
click at [1053, 244] on icon at bounding box center [1059, 246] width 13 height 13
